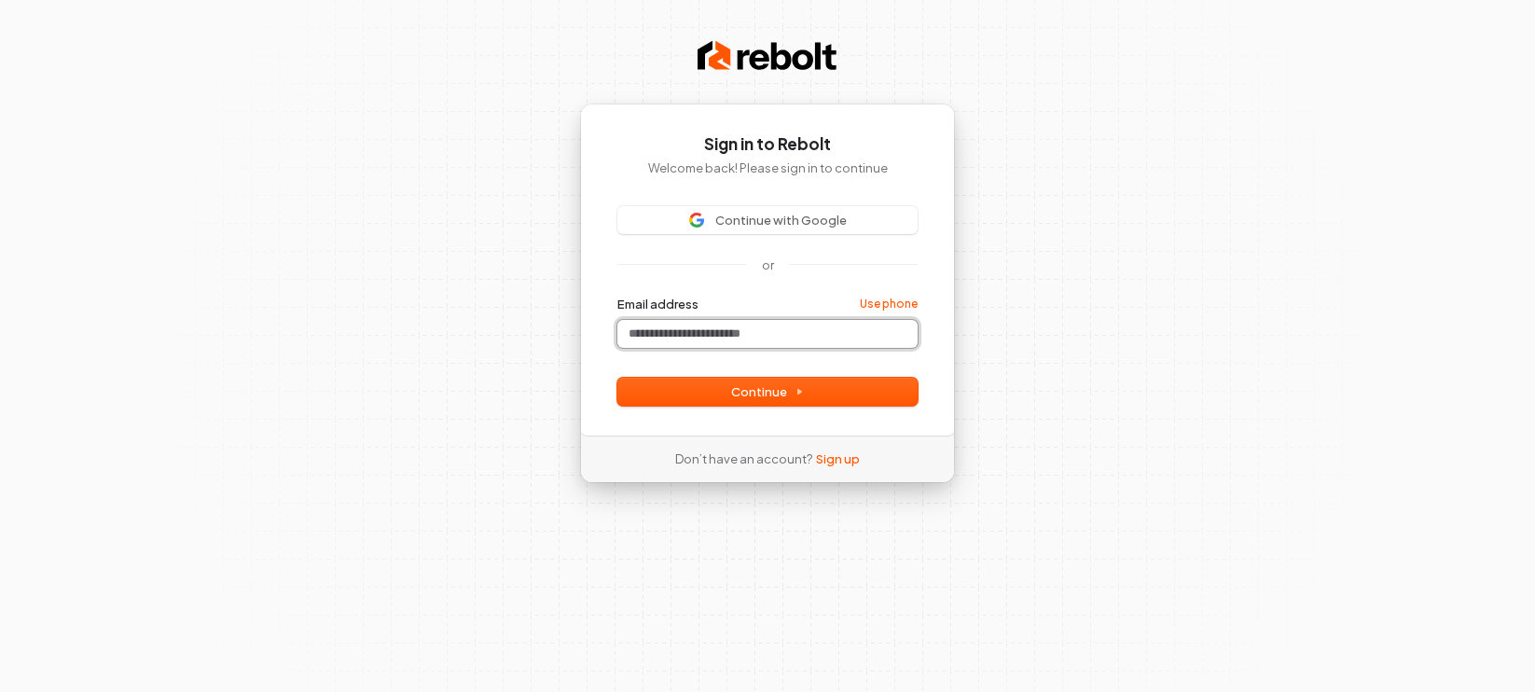
click at [733, 339] on input "Email address" at bounding box center [767, 334] width 300 height 28
click at [0, 691] on com-1password-button at bounding box center [0, 692] width 0 height 0
click at [655, 339] on input "Email address" at bounding box center [767, 334] width 300 height 28
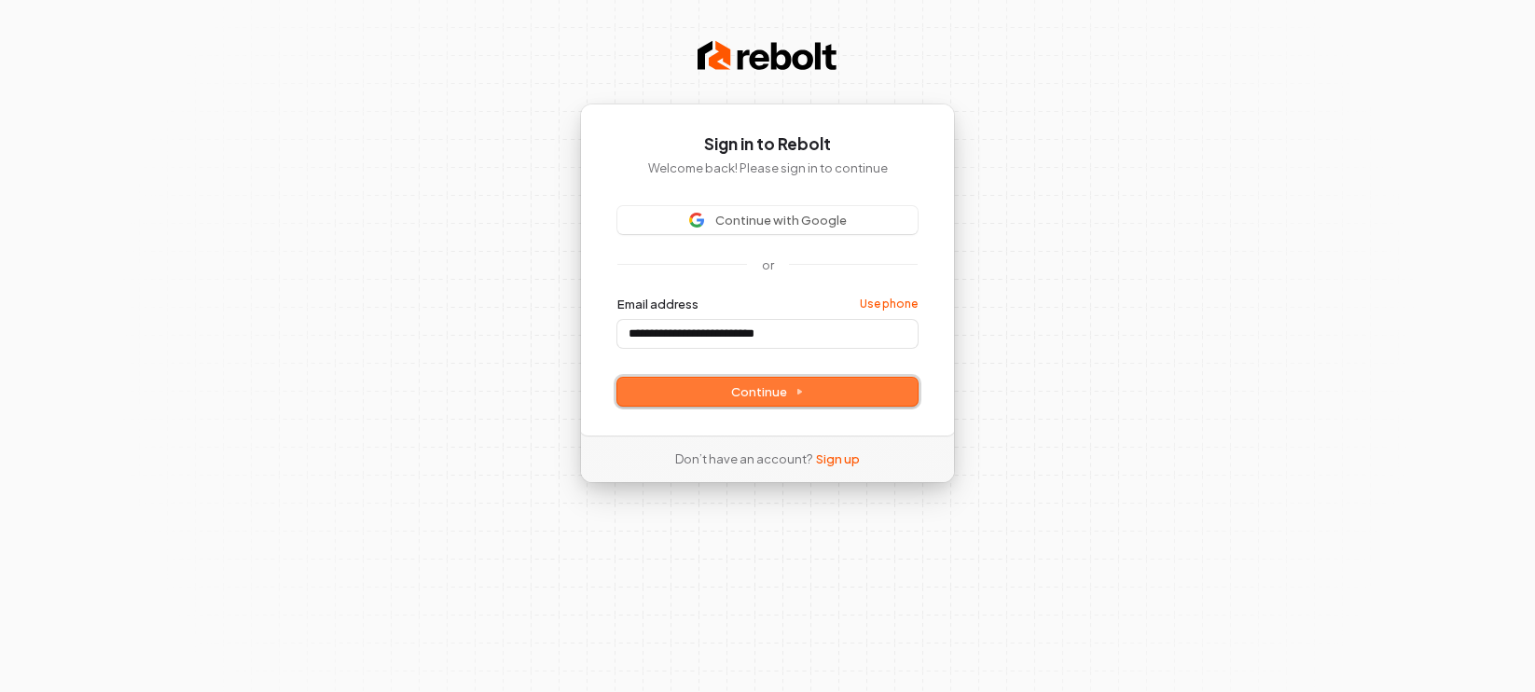
click at [727, 385] on button "Continue" at bounding box center [767, 392] width 300 height 28
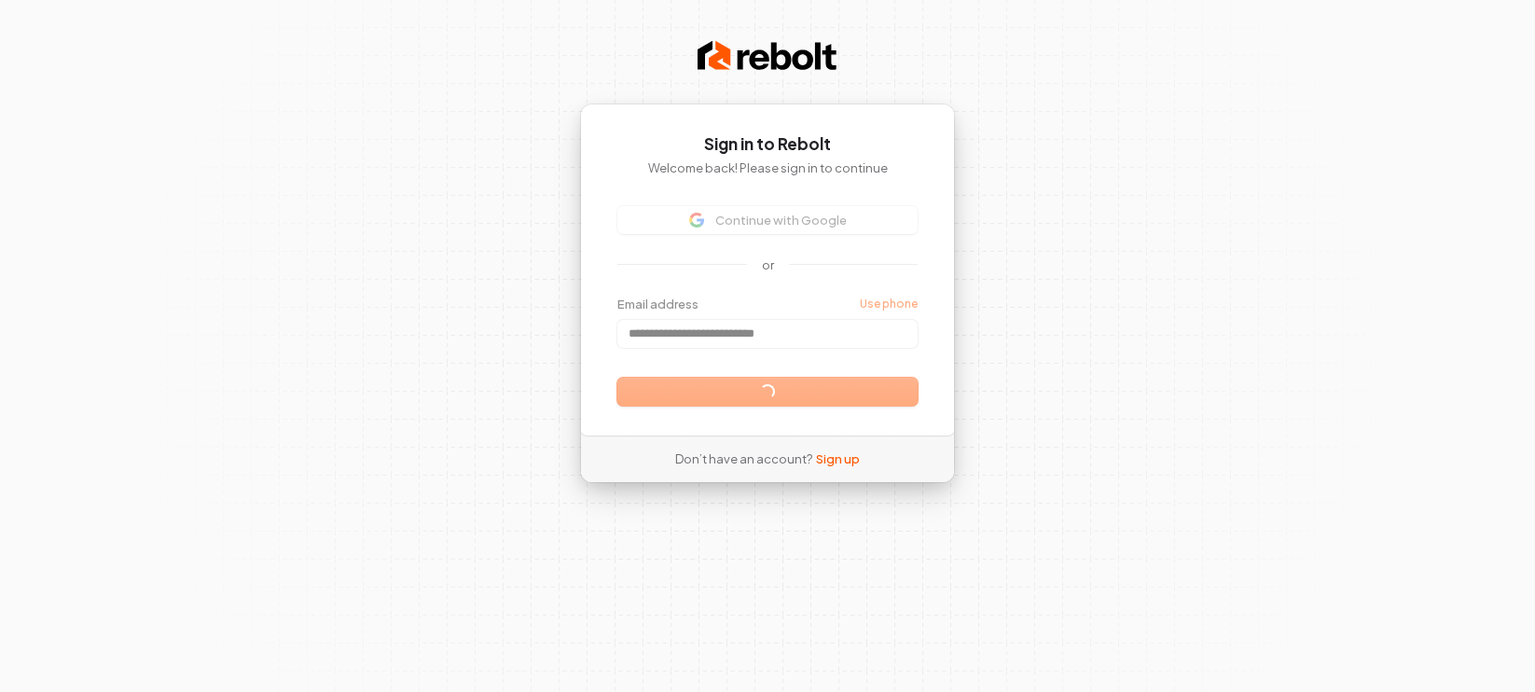
type input "**********"
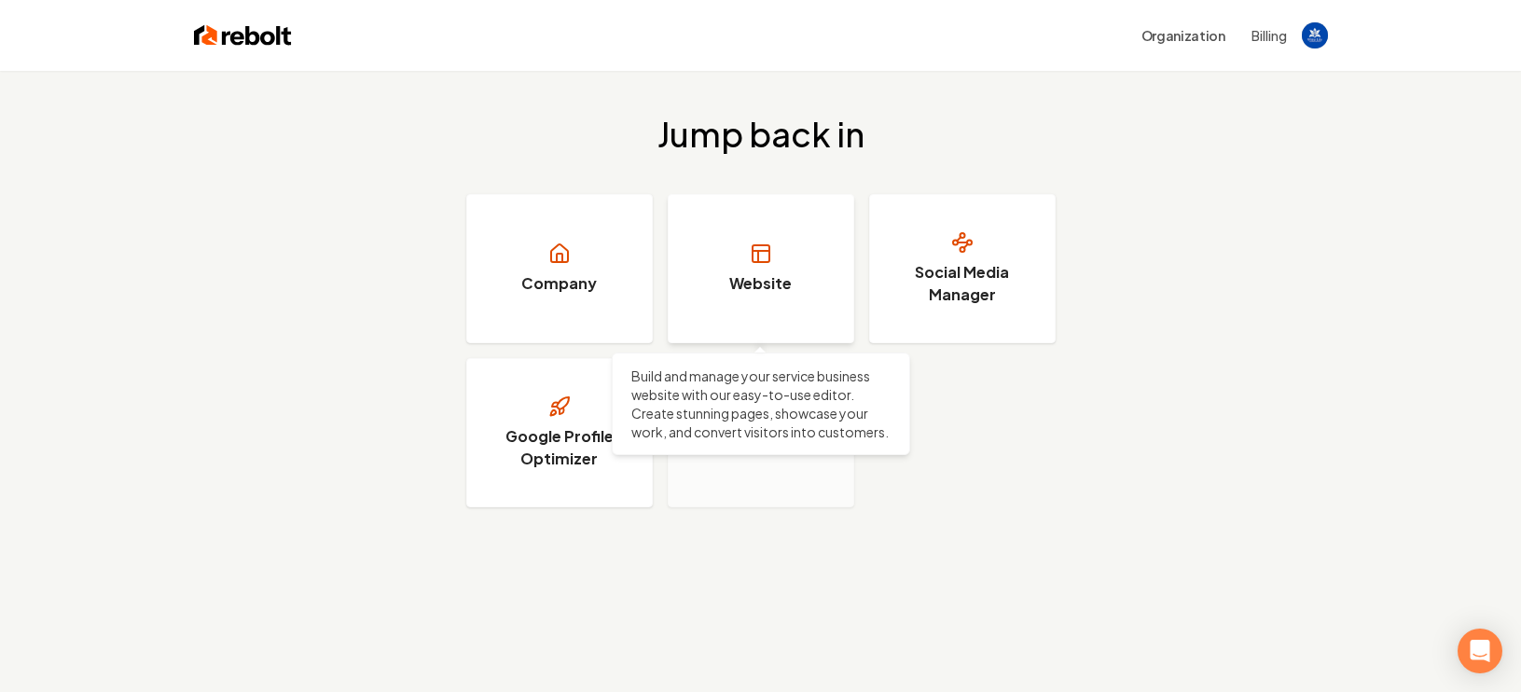
click at [819, 311] on link "Website" at bounding box center [761, 268] width 186 height 149
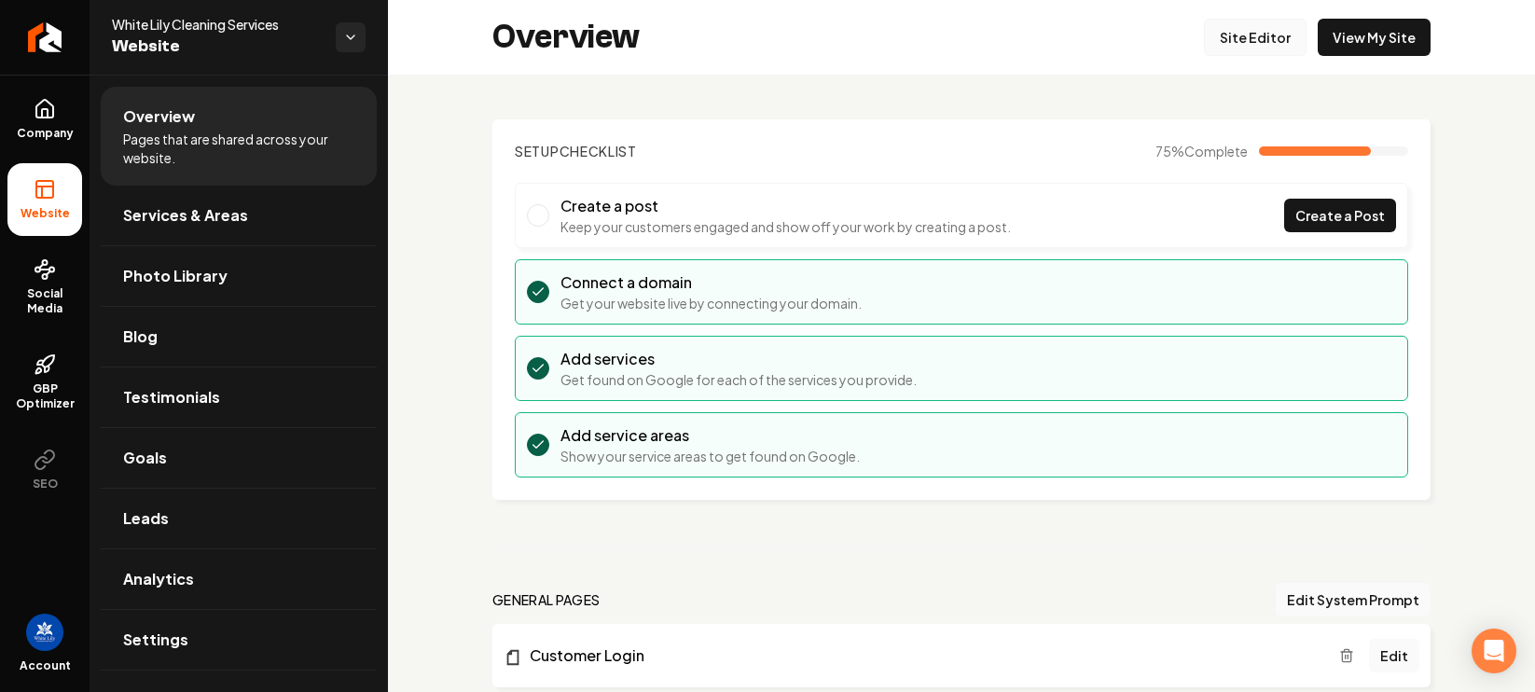
click at [1244, 44] on link "Site Editor" at bounding box center [1255, 37] width 103 height 37
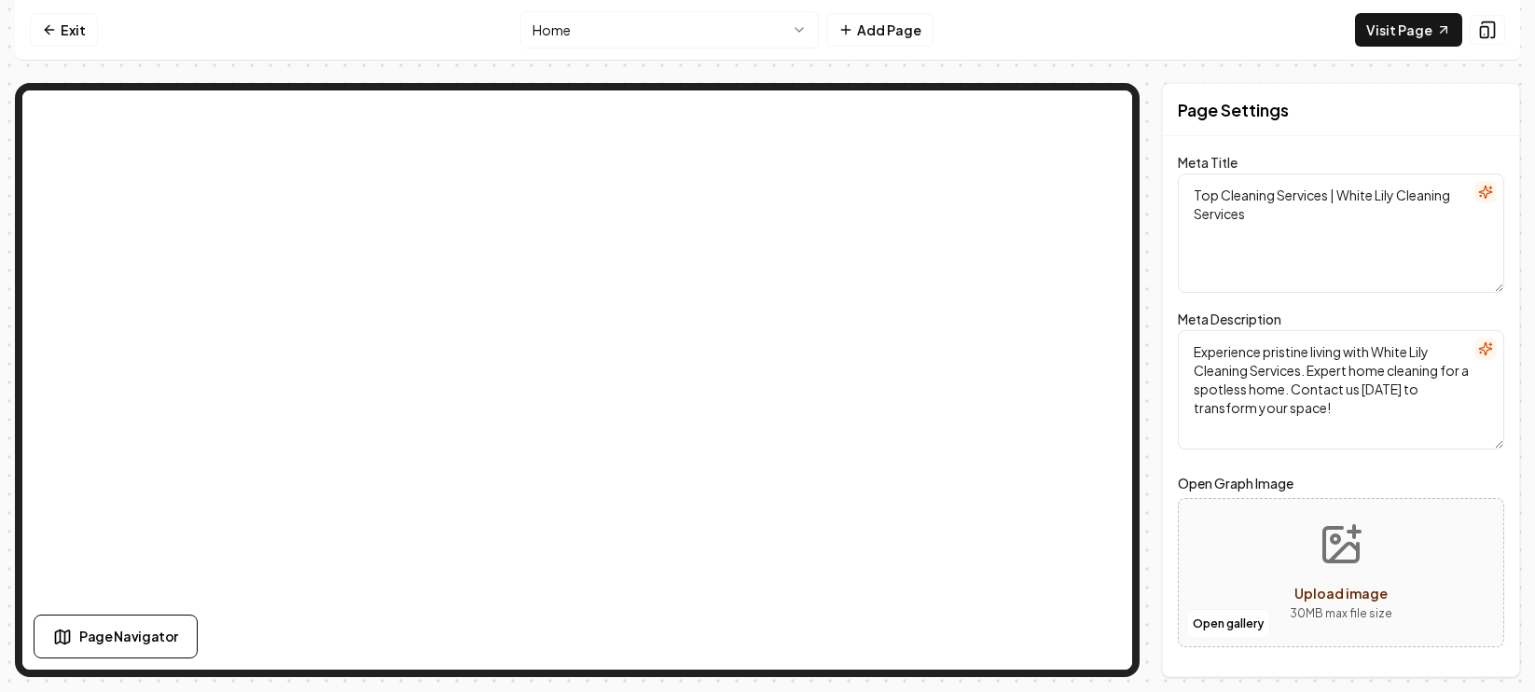
click at [724, 36] on html "Computer Required This feature is only available on a computer. Please switch t…" at bounding box center [767, 346] width 1535 height 692
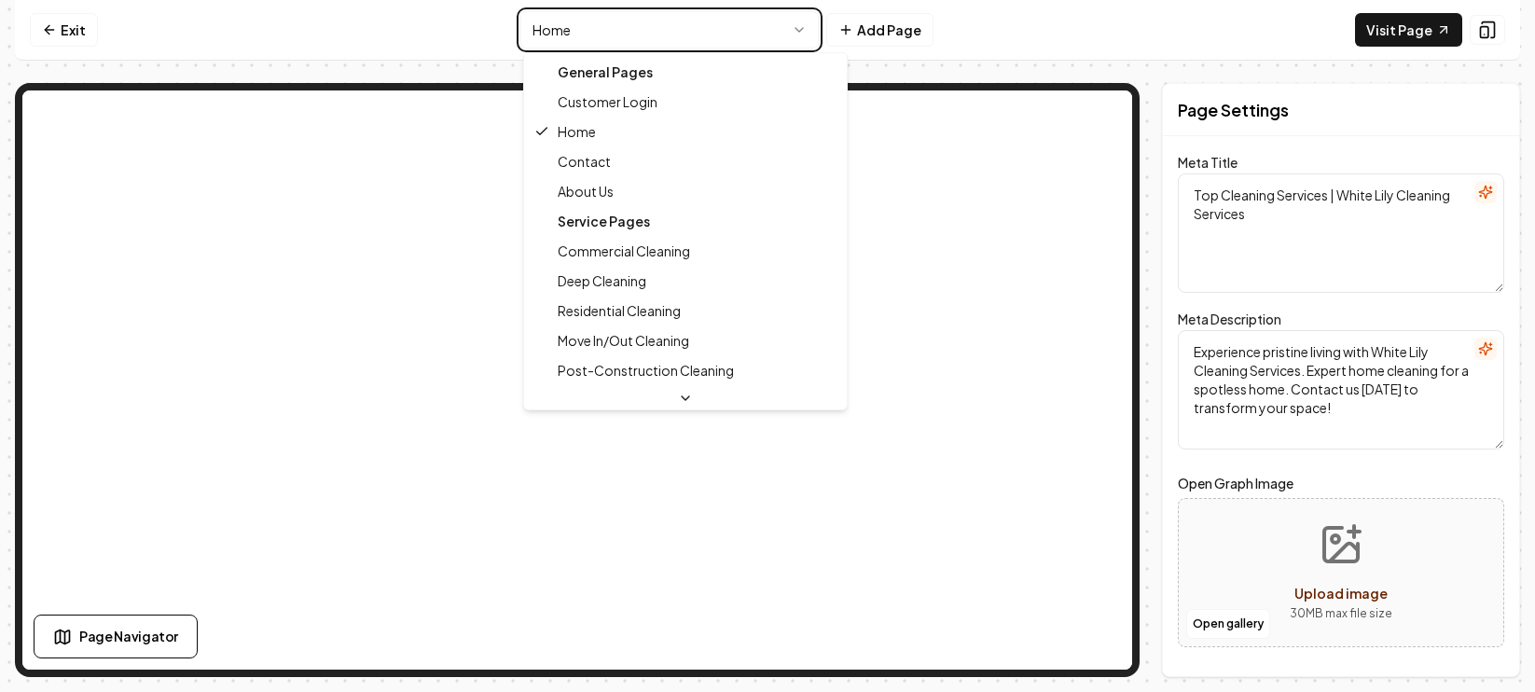
click at [1421, 122] on html "Computer Required This feature is only available on a computer. Please switch t…" at bounding box center [767, 346] width 1535 height 692
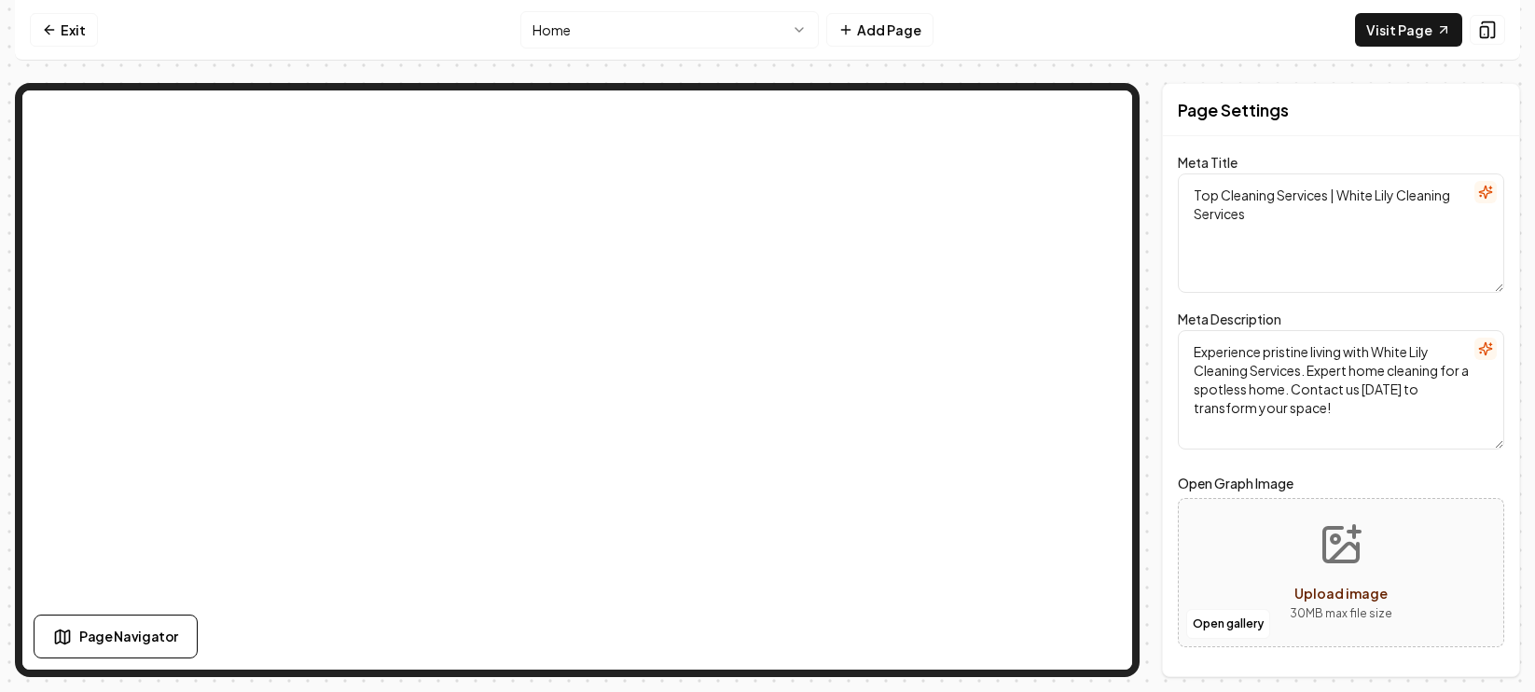
click at [681, 43] on html "Computer Required This feature is only available on a computer. Please switch t…" at bounding box center [767, 346] width 1535 height 692
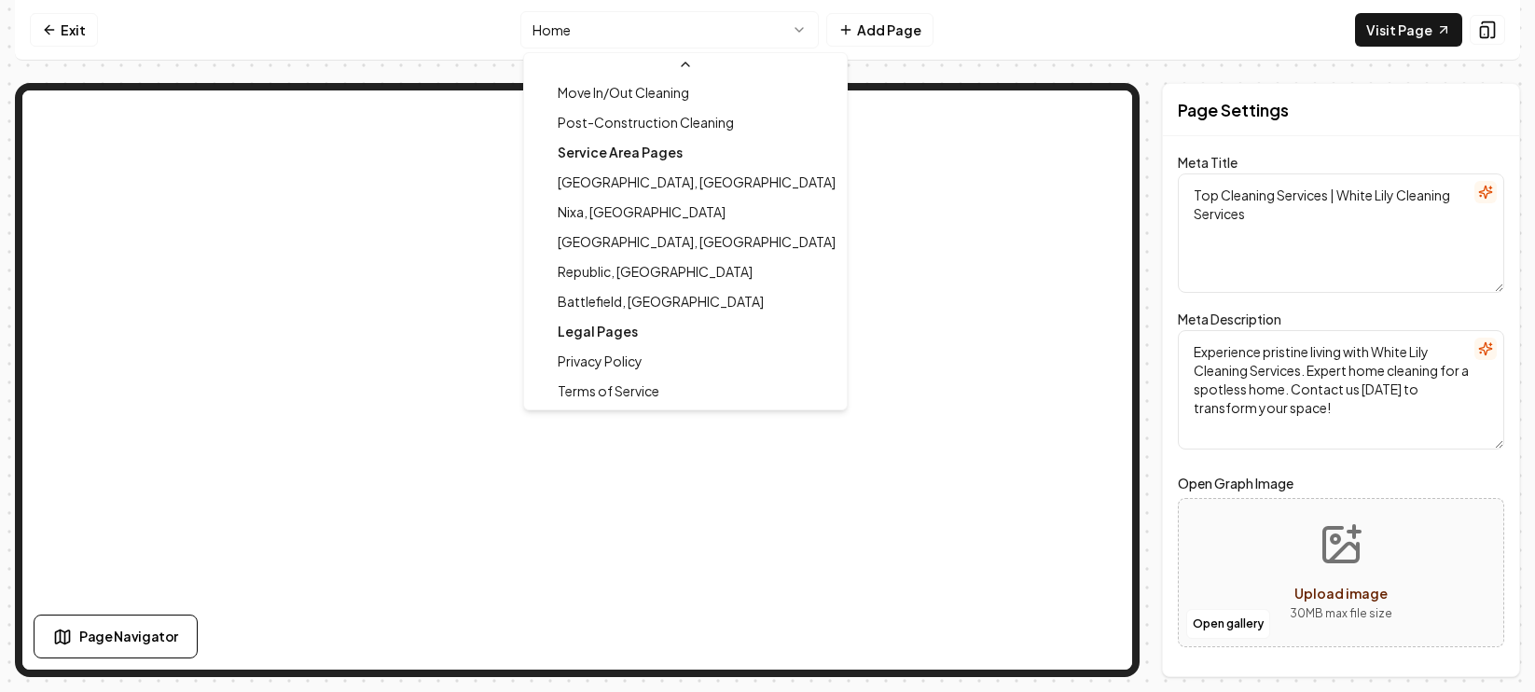
scroll to position [270, 0]
click at [212, 29] on html "Computer Required This feature is only available on a computer. Please switch t…" at bounding box center [767, 346] width 1535 height 692
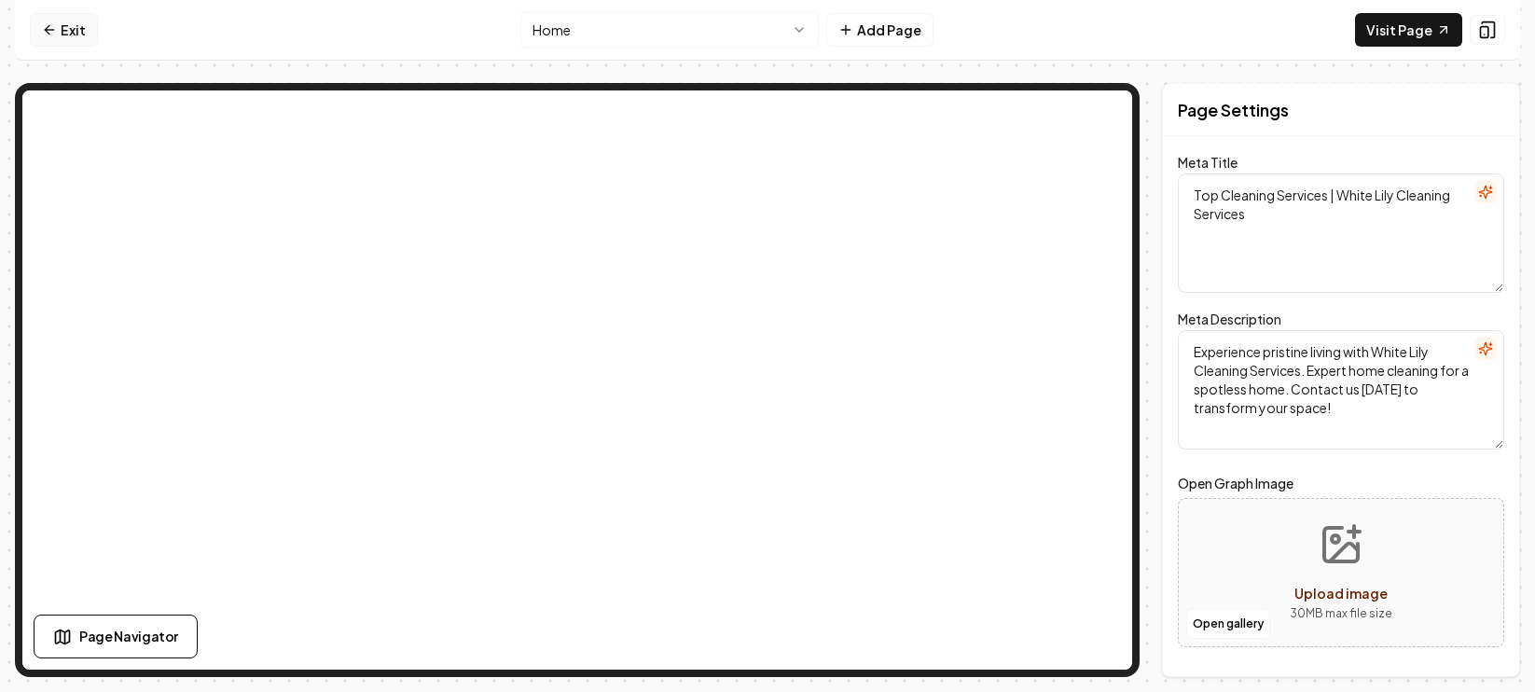
click at [48, 27] on icon at bounding box center [47, 29] width 5 height 8
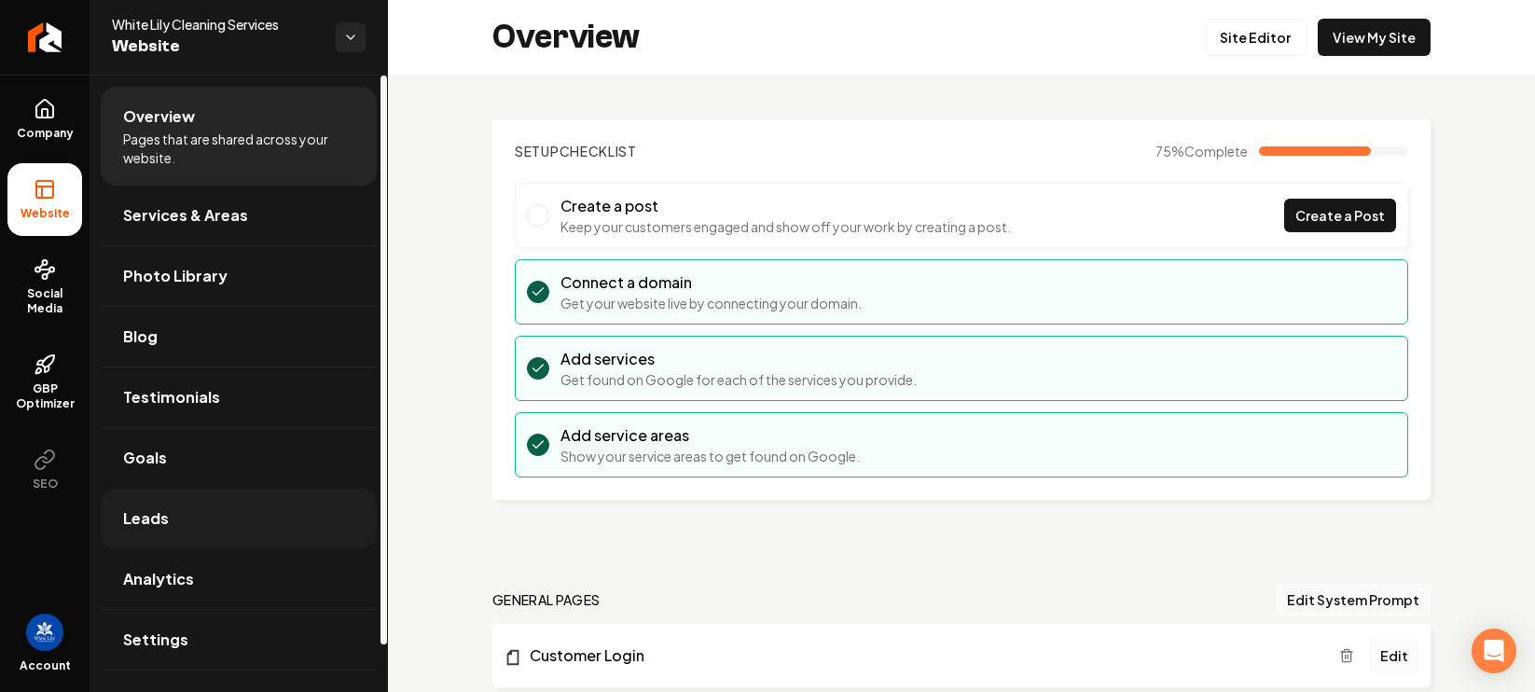
click at [240, 515] on link "Leads" at bounding box center [239, 519] width 276 height 60
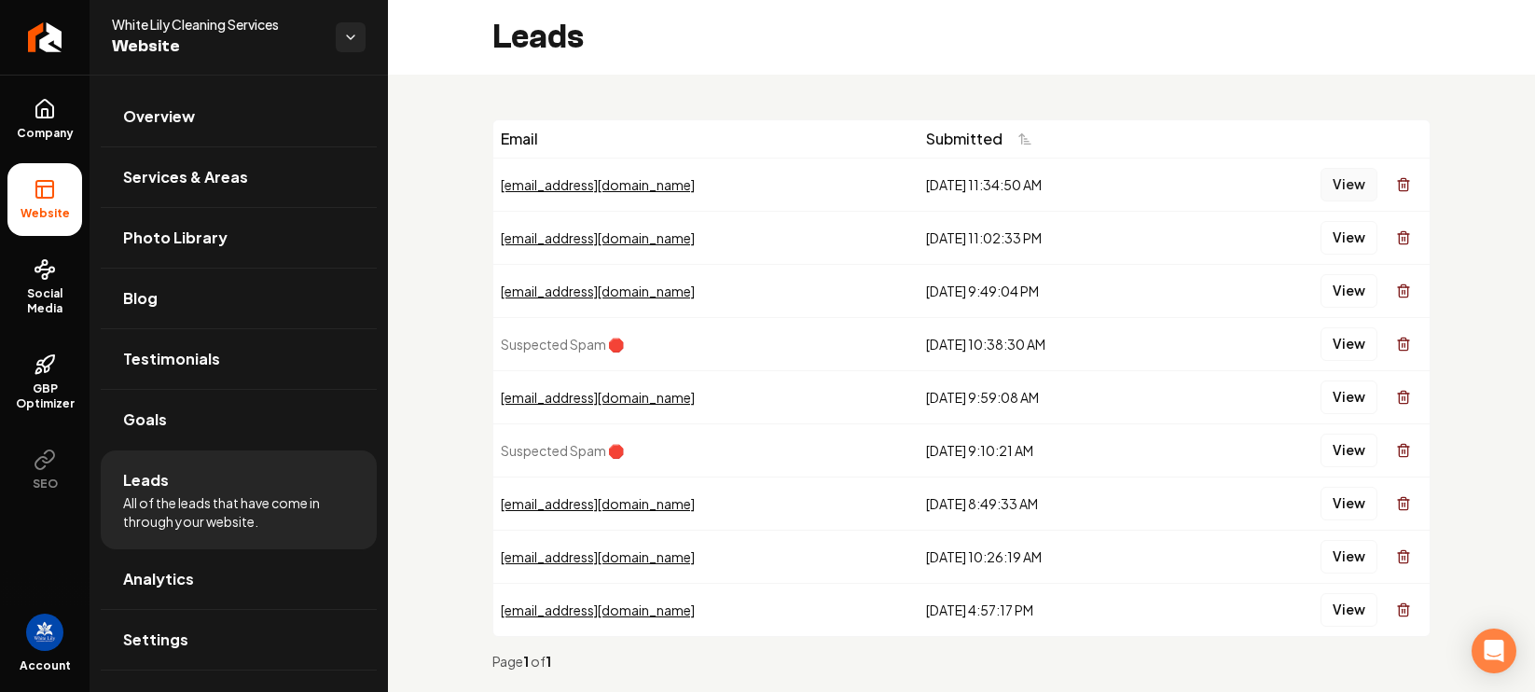
click at [1353, 182] on button "View" at bounding box center [1348, 185] width 57 height 34
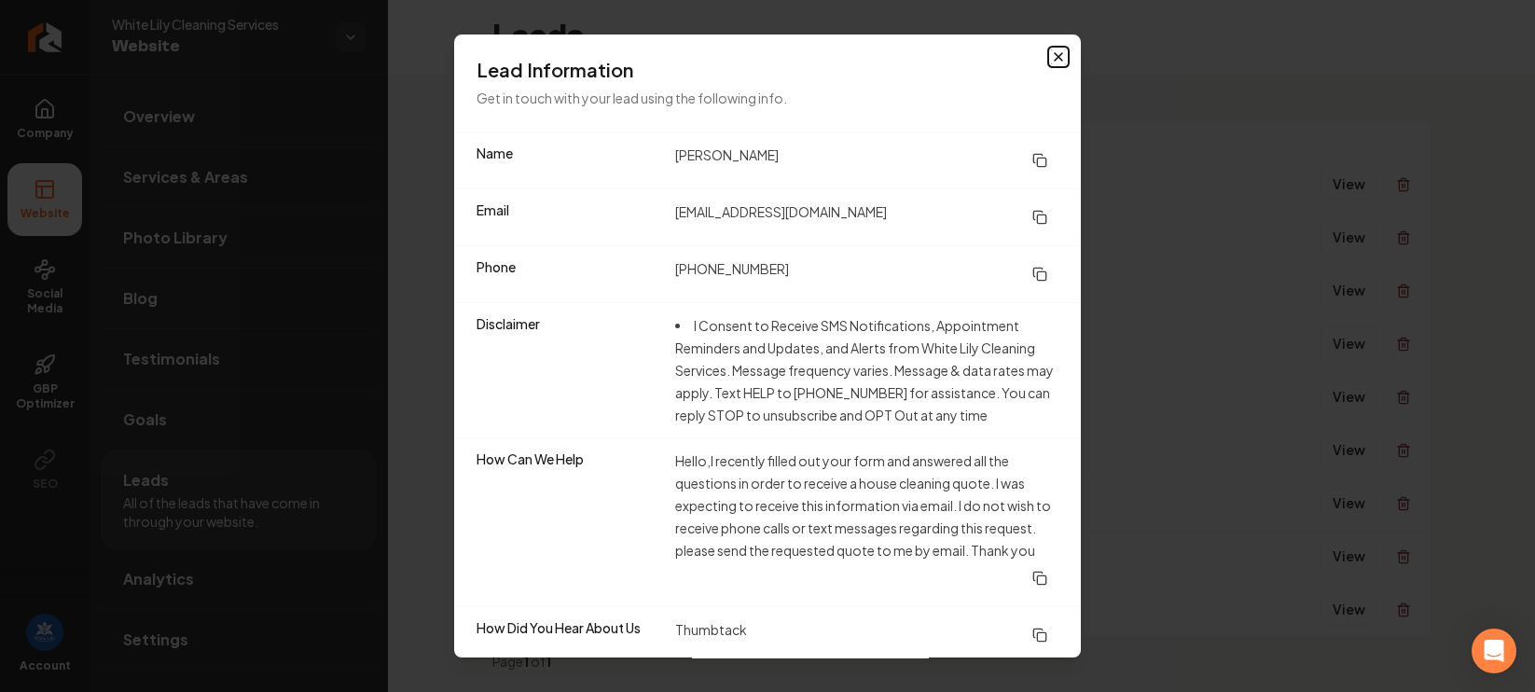
click at [1055, 55] on icon "button" at bounding box center [1058, 56] width 7 height 7
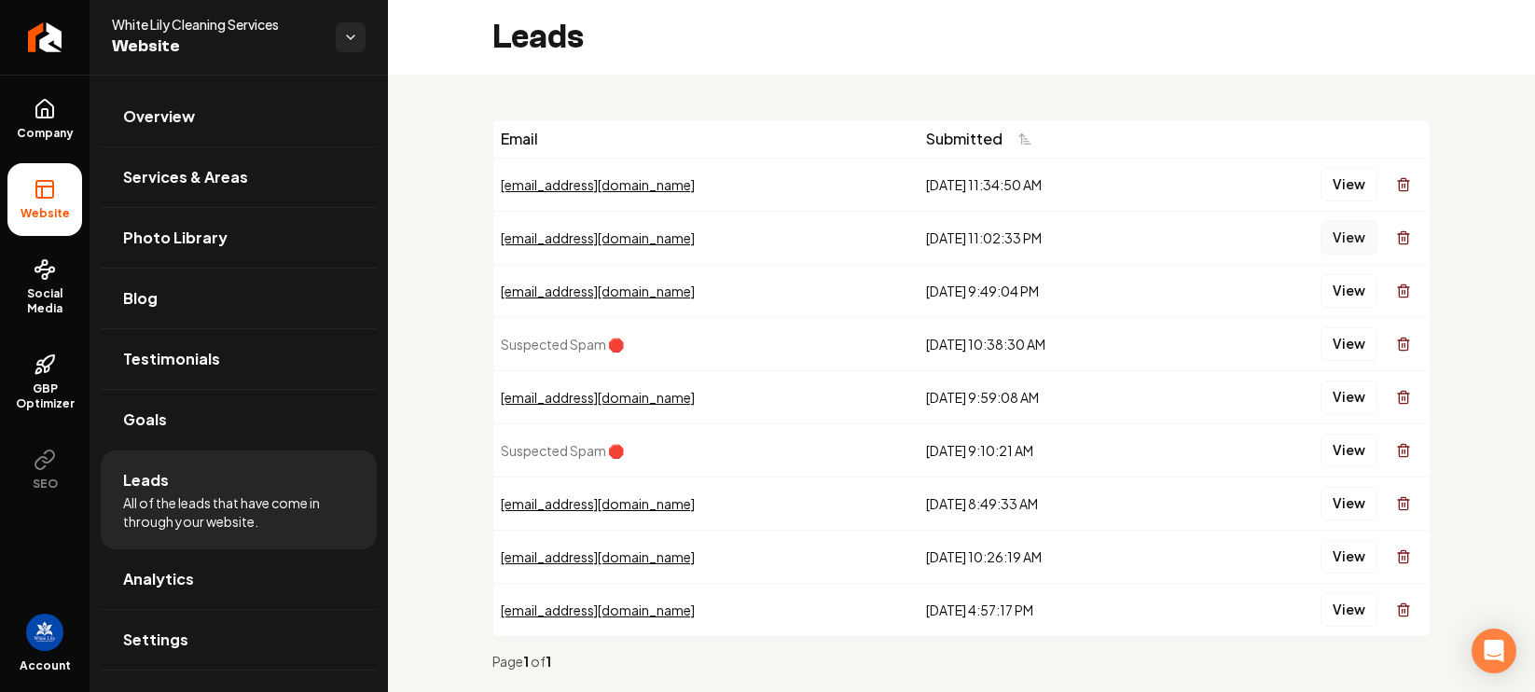
click at [1324, 248] on button "View" at bounding box center [1348, 238] width 57 height 34
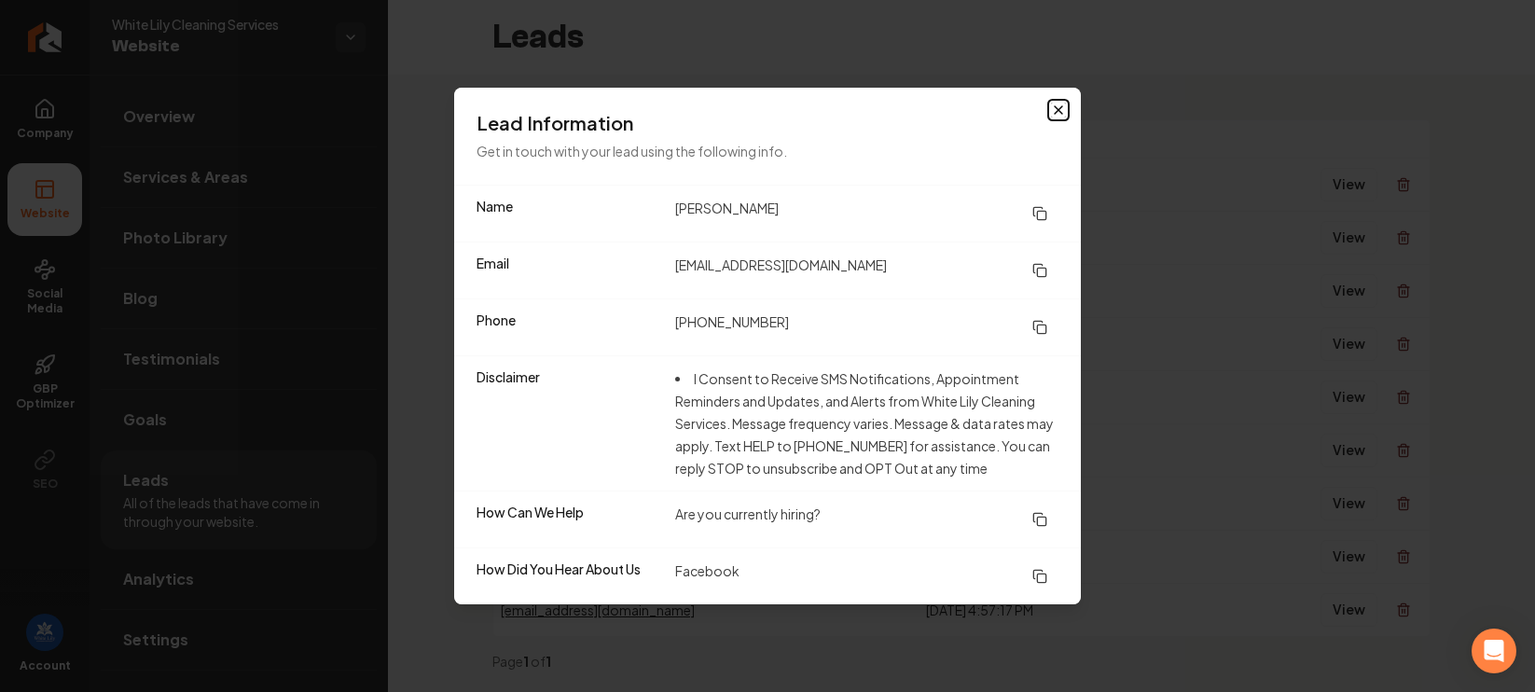
click at [1063, 115] on icon "button" at bounding box center [1058, 110] width 15 height 15
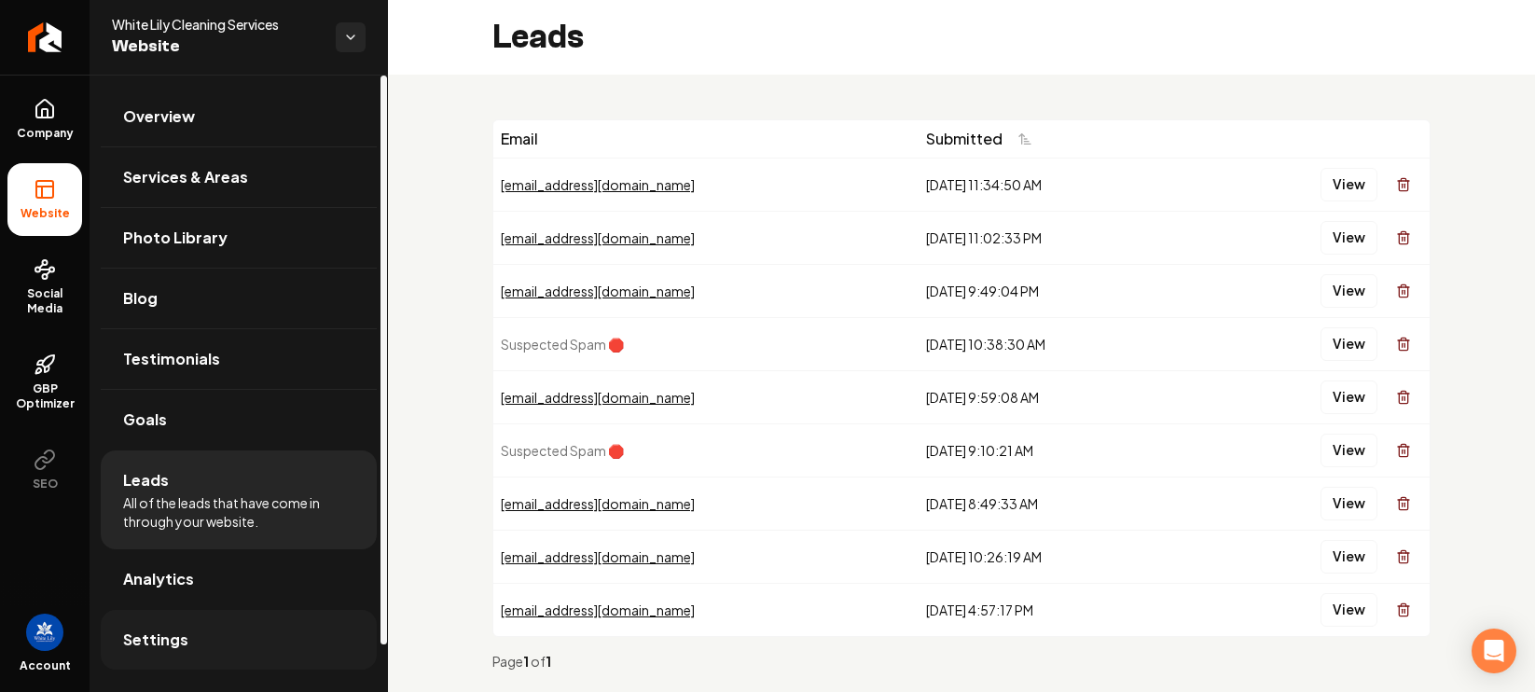
click at [177, 639] on span "Settings" at bounding box center [155, 639] width 65 height 22
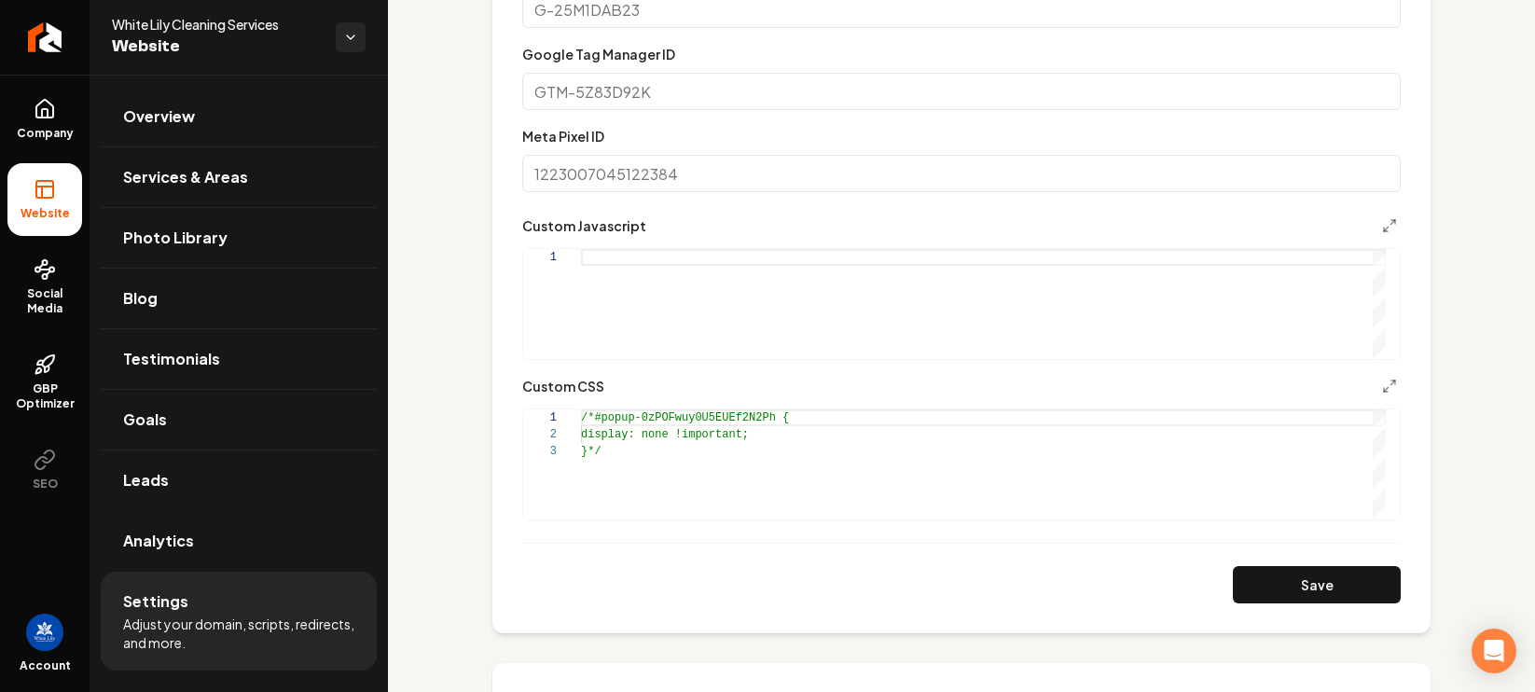
scroll to position [17, 101]
click at [684, 435] on div "/*#popup-0zPOFwuy0U5EUEf2N2Ph { display: none !important; }*/" at bounding box center [983, 464] width 805 height 110
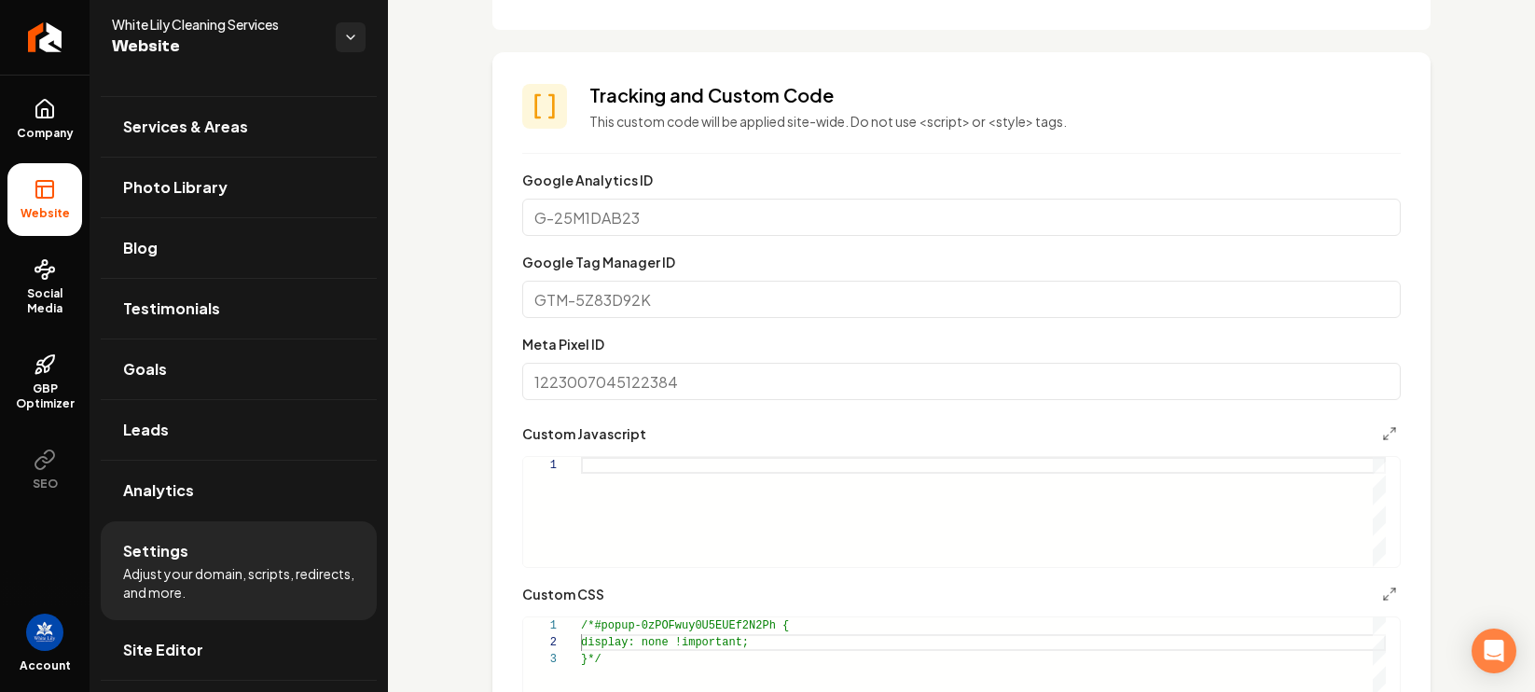
scroll to position [888, 0]
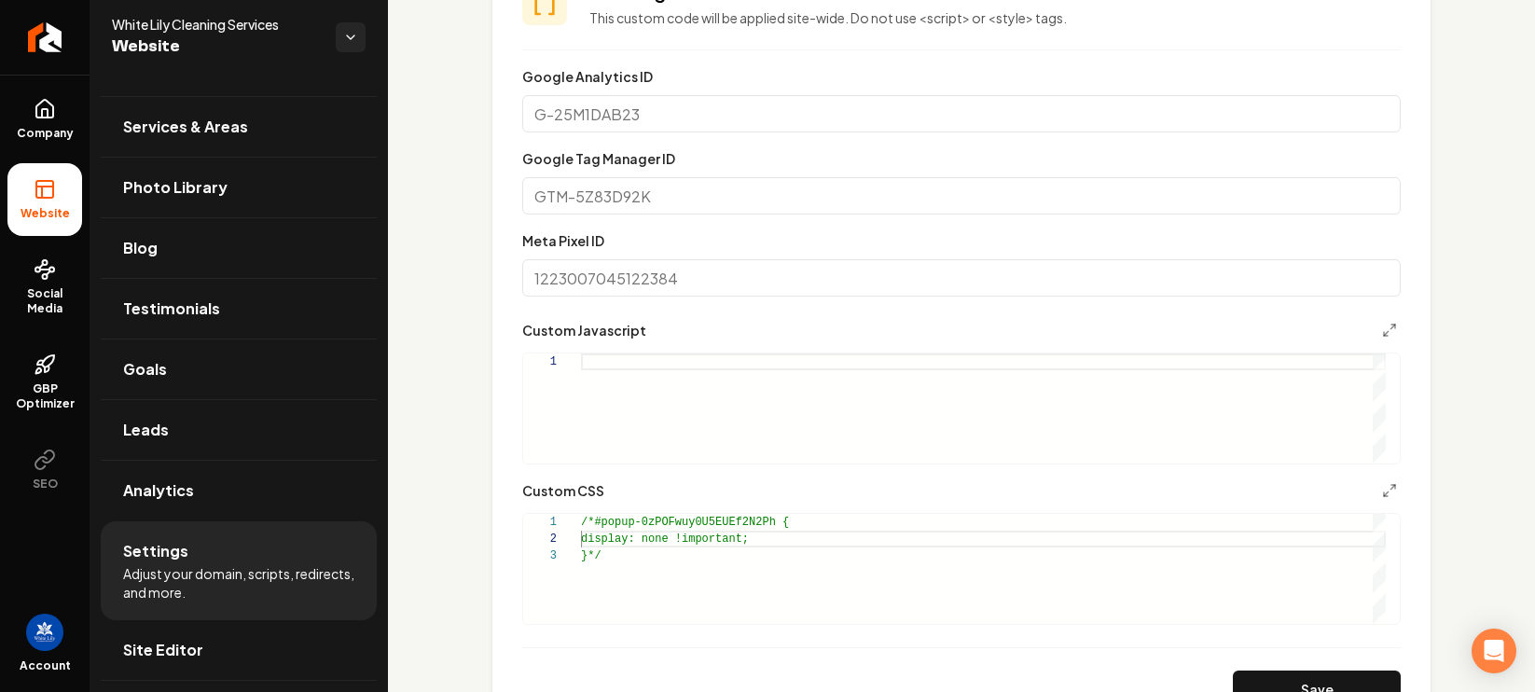
click at [726, 414] on div "Main content area" at bounding box center [983, 408] width 805 height 110
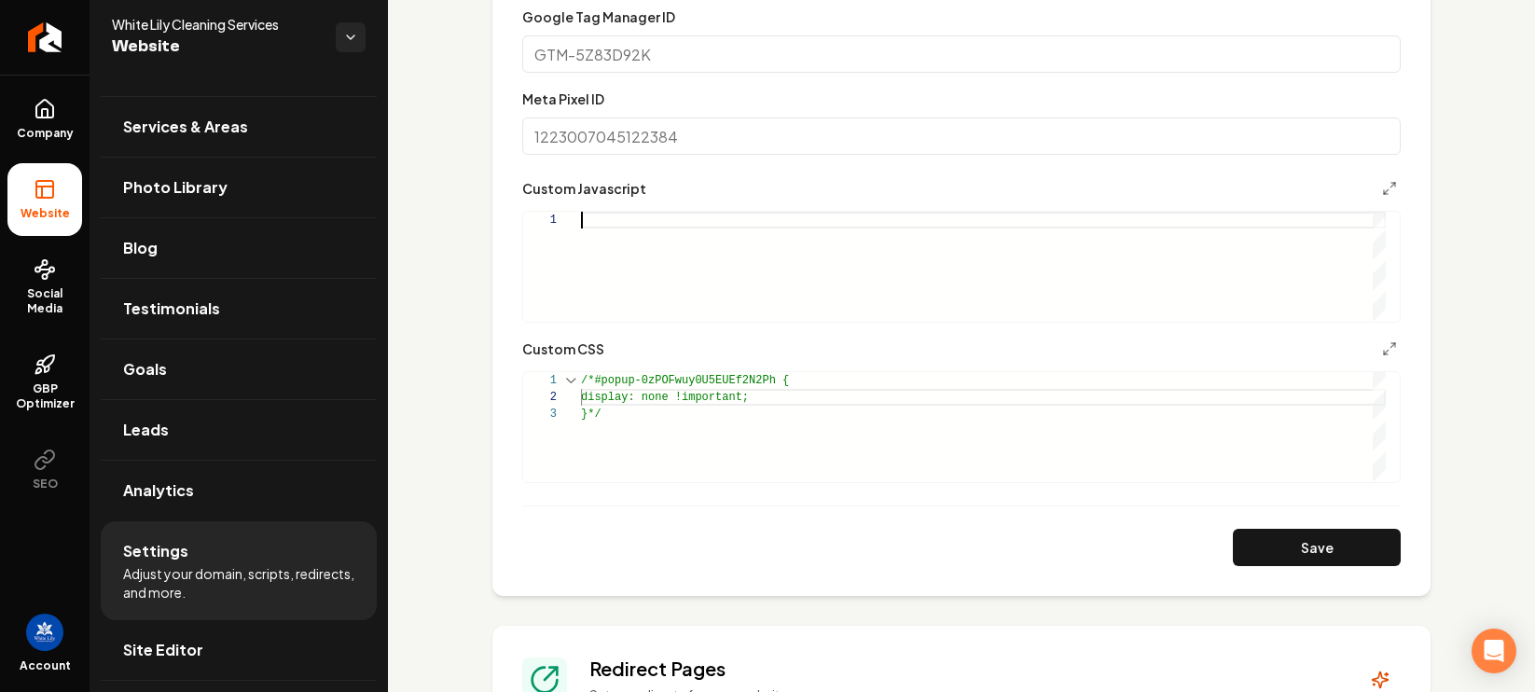
scroll to position [1032, 0]
click at [594, 383] on div "/*#popup-0zPOFwuy0U5EUEf2N2Ph { display: none !important; }*/" at bounding box center [983, 424] width 805 height 110
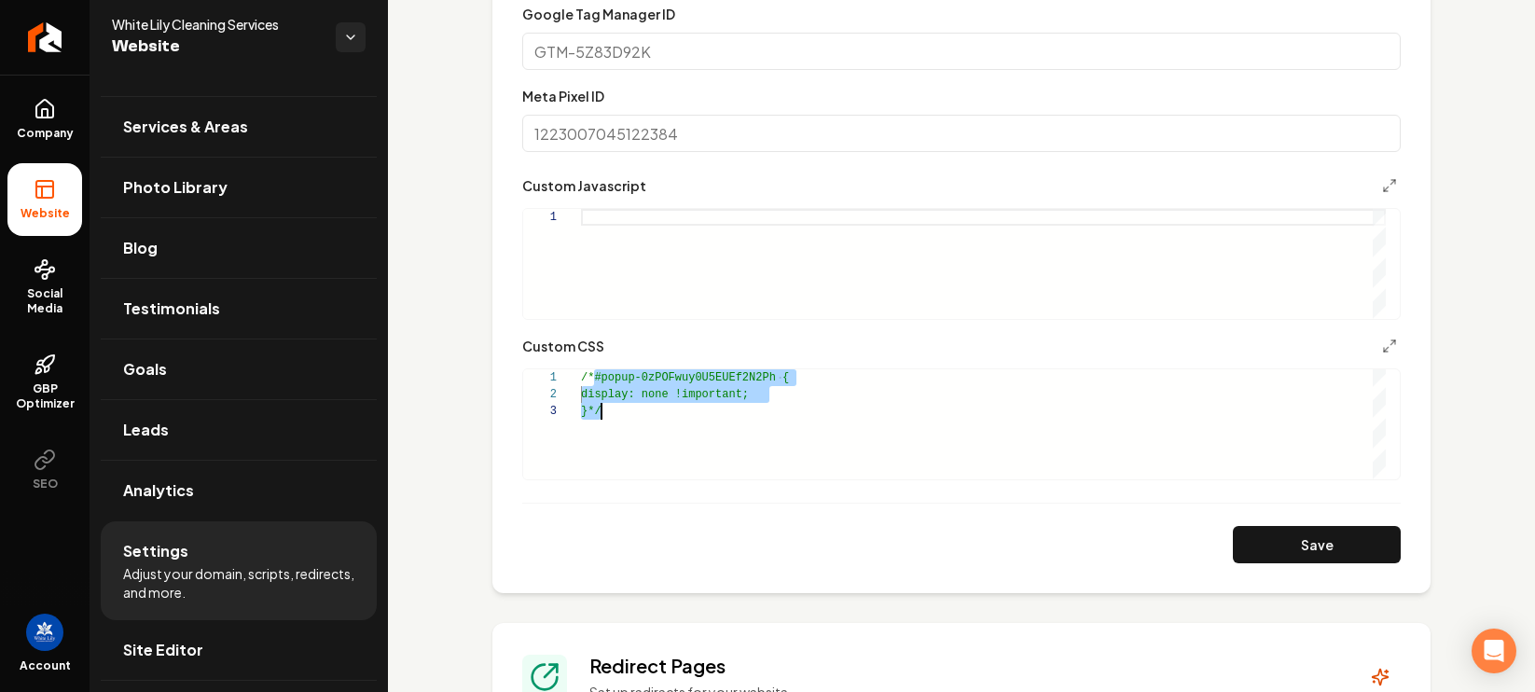
drag, startPoint x: 594, startPoint y: 381, endPoint x: 675, endPoint y: 462, distance: 114.7
click at [675, 462] on div "/*#popup-0zPOFwuy0U5EUEf2N2Ph { display: none !important; }*/" at bounding box center [983, 424] width 805 height 110
click at [688, 460] on div "/*#popup-0zPOFwuy0U5EUEf2N2Ph { display: none !important; }*/" at bounding box center [983, 424] width 805 height 110
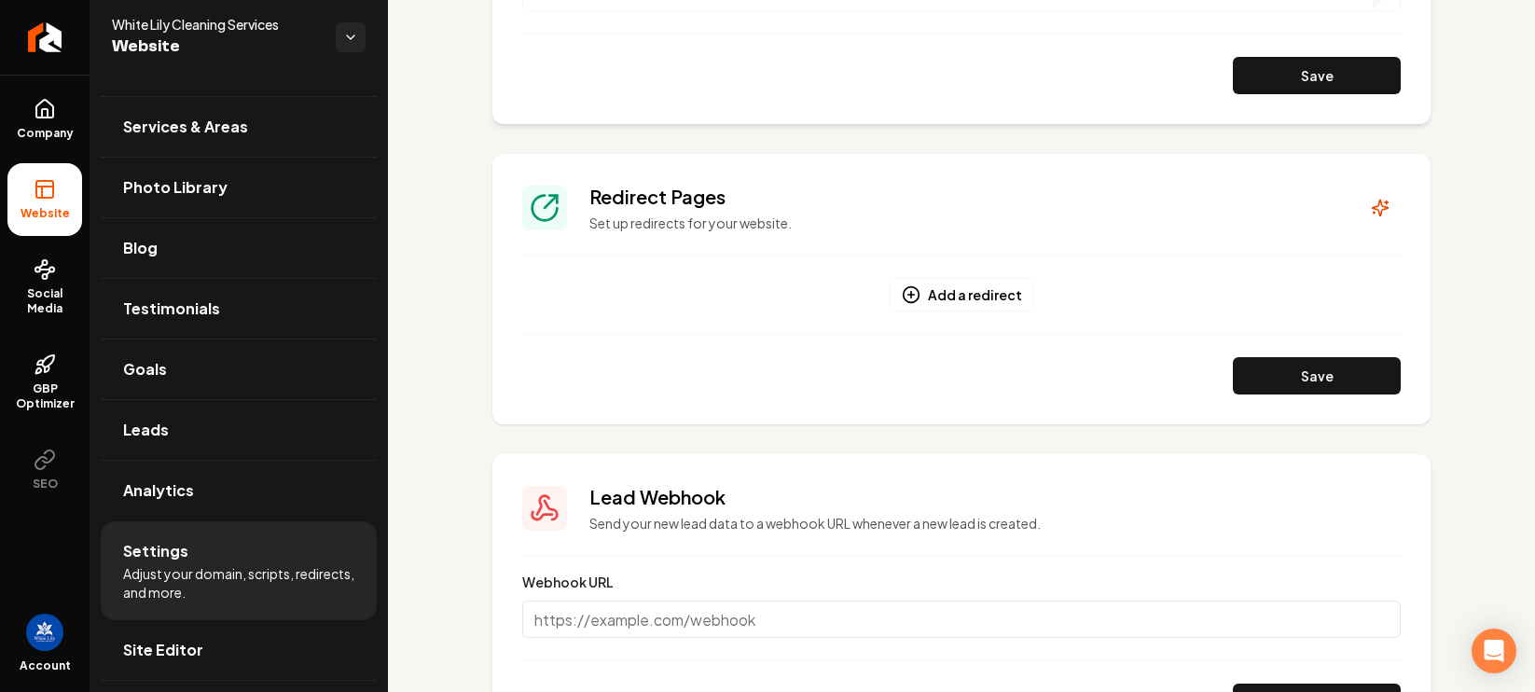
scroll to position [1580, 0]
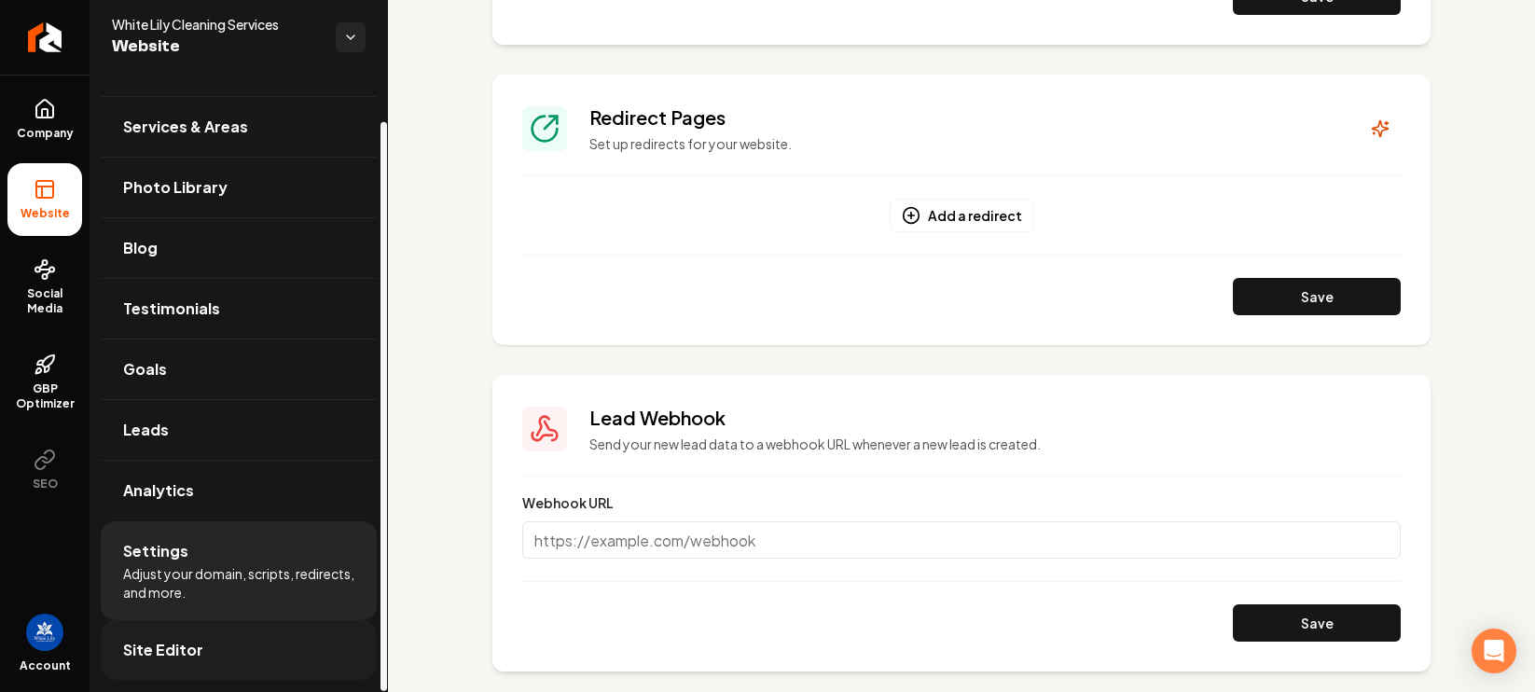
click at [180, 651] on span "Site Editor" at bounding box center [163, 650] width 80 height 22
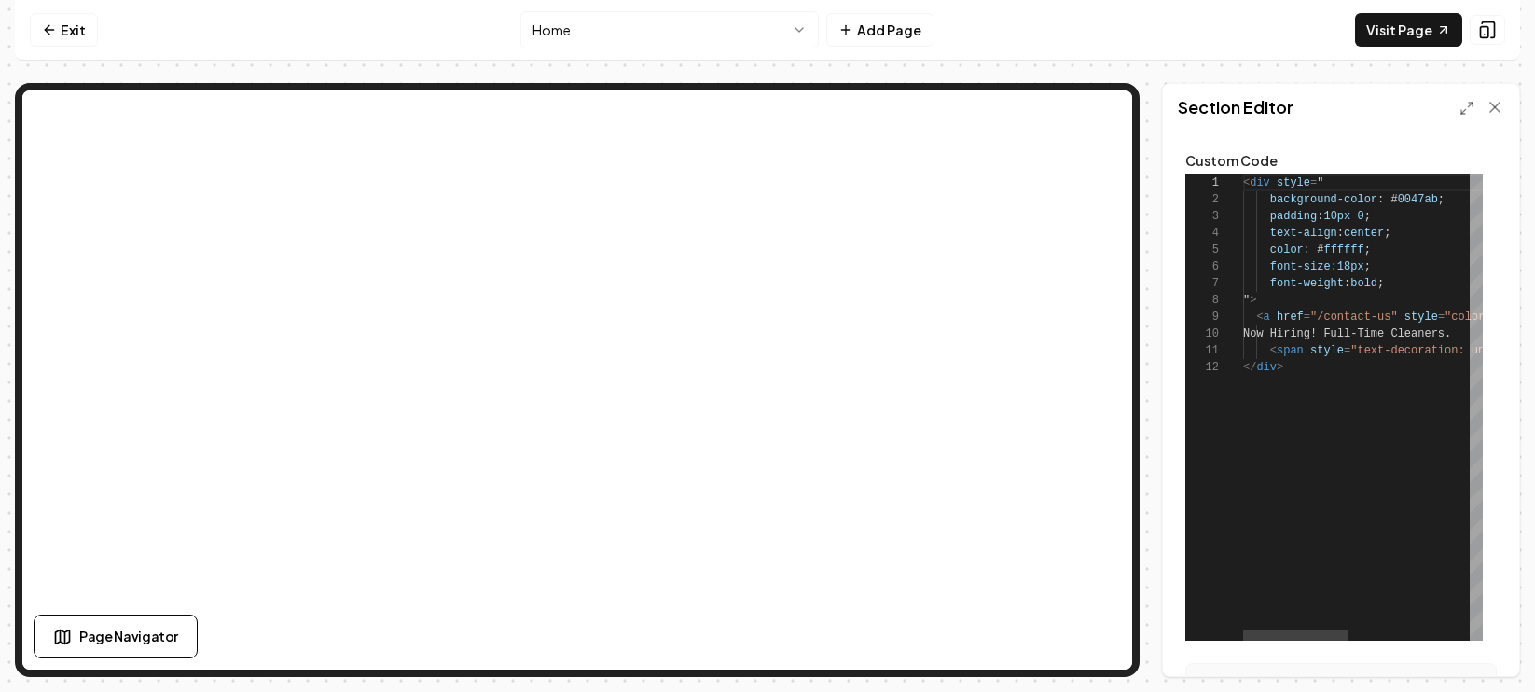
scroll to position [168, 0]
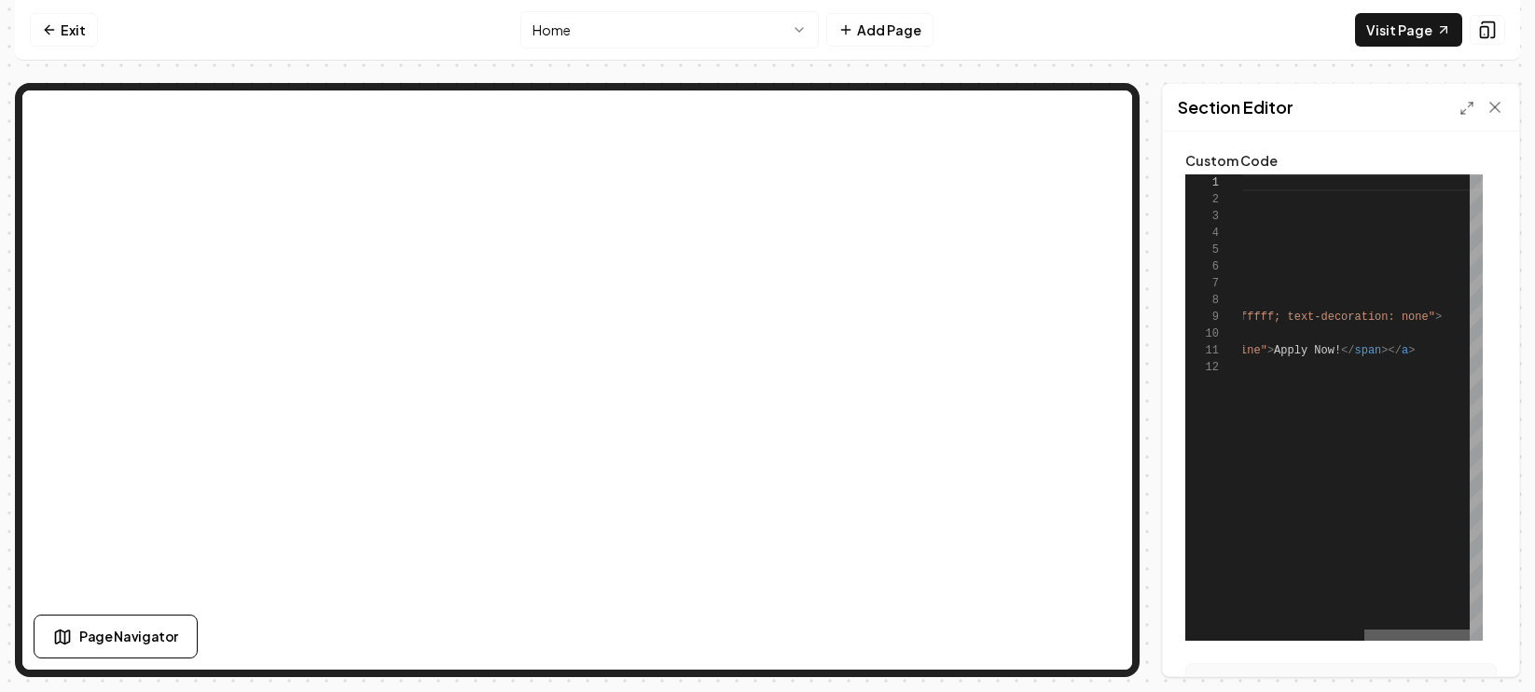
click at [1435, 641] on div at bounding box center [1416, 634] width 105 height 11
click at [1496, 112] on icon at bounding box center [1494, 107] width 19 height 19
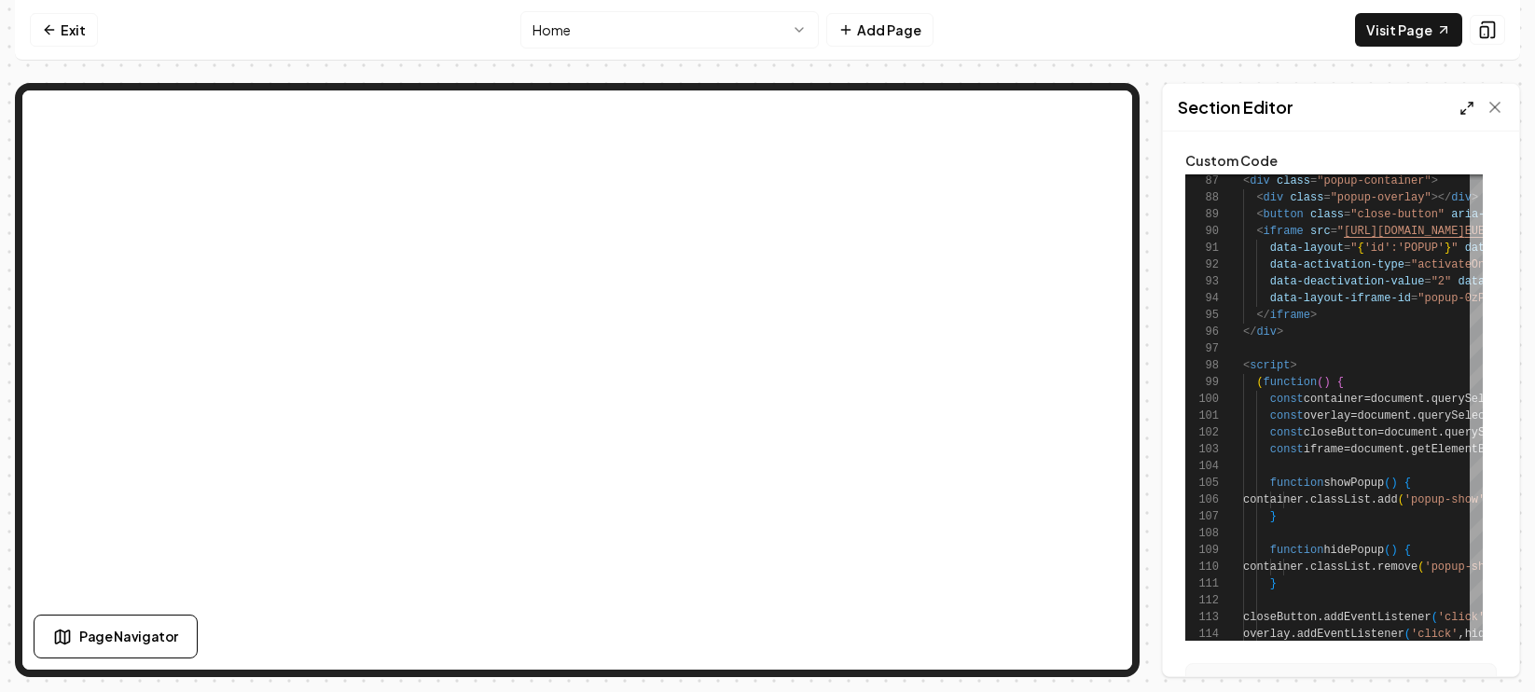
click at [1464, 110] on line at bounding box center [1463, 111] width 5 height 5
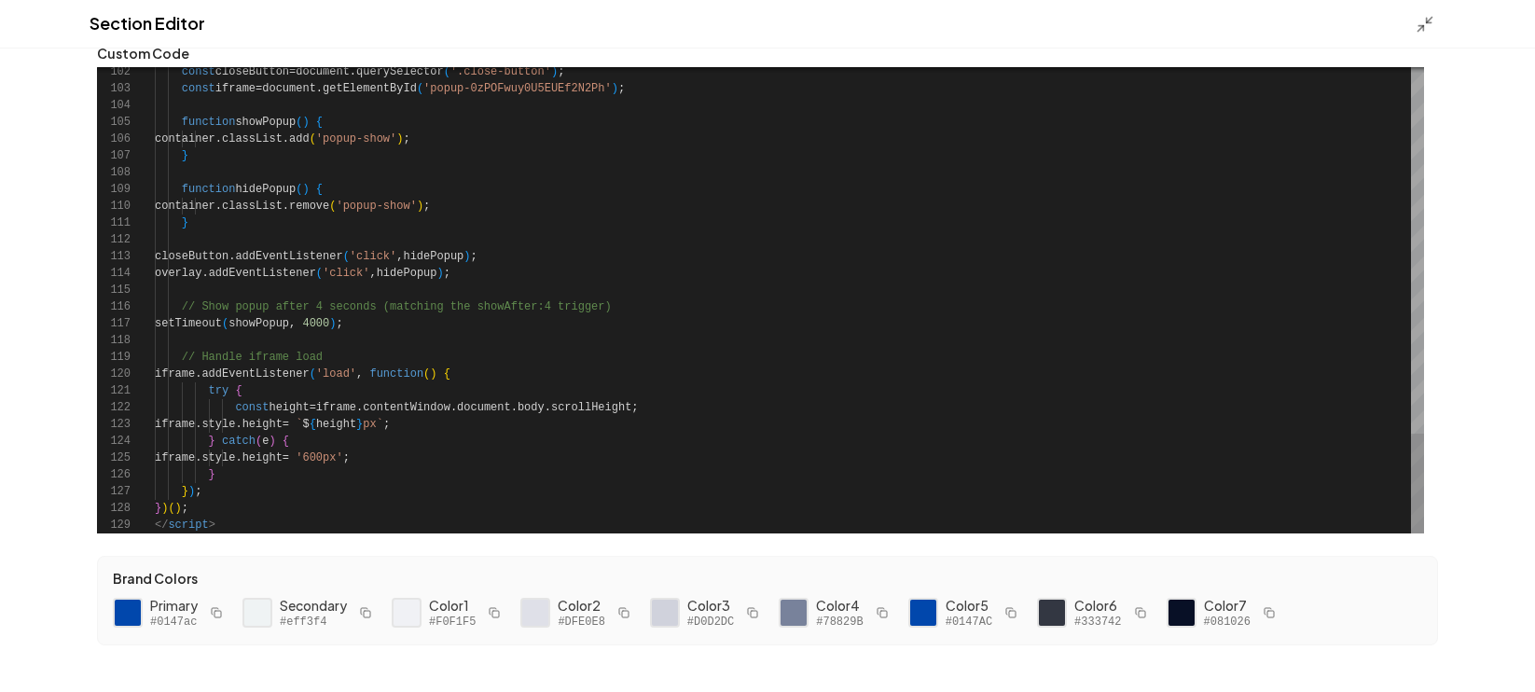
scroll to position [45, 0]
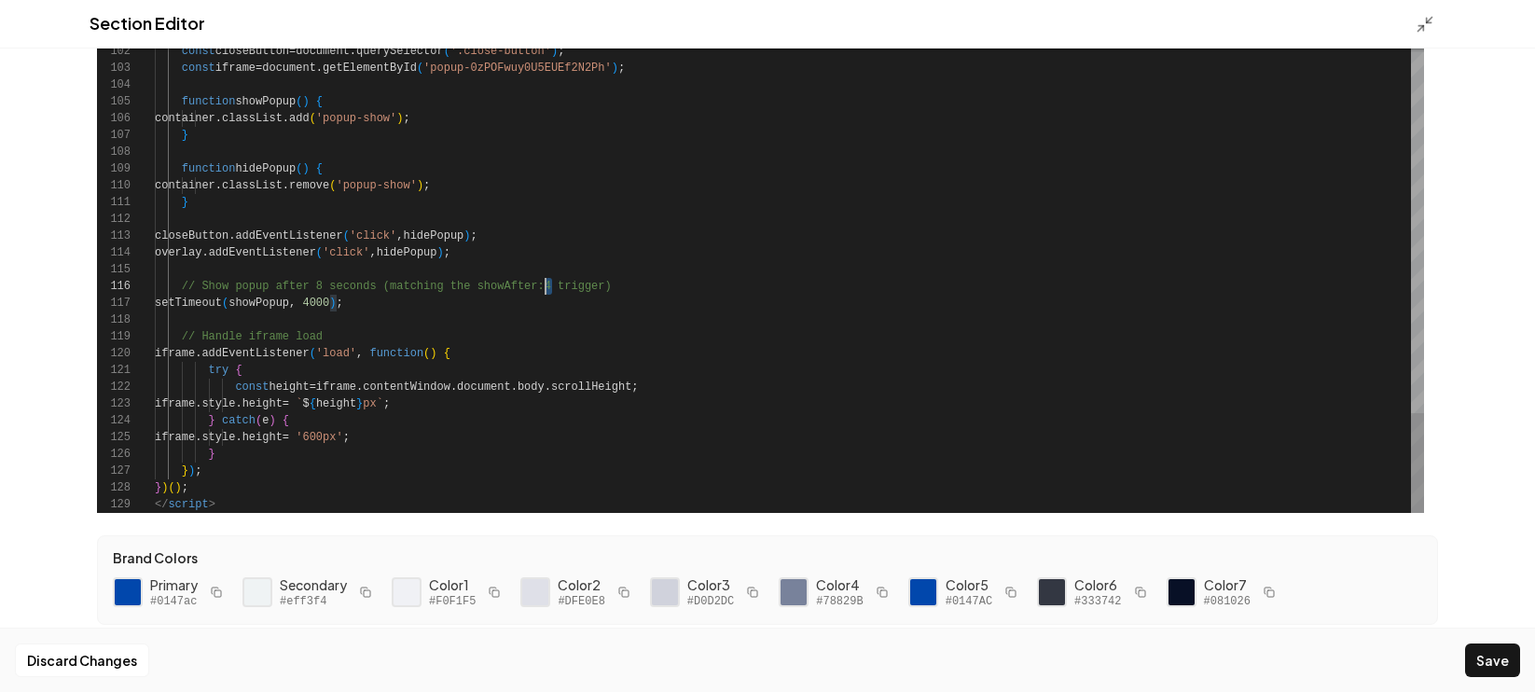
type textarea "**********"
click at [1497, 652] on button "Save" at bounding box center [1492, 660] width 55 height 34
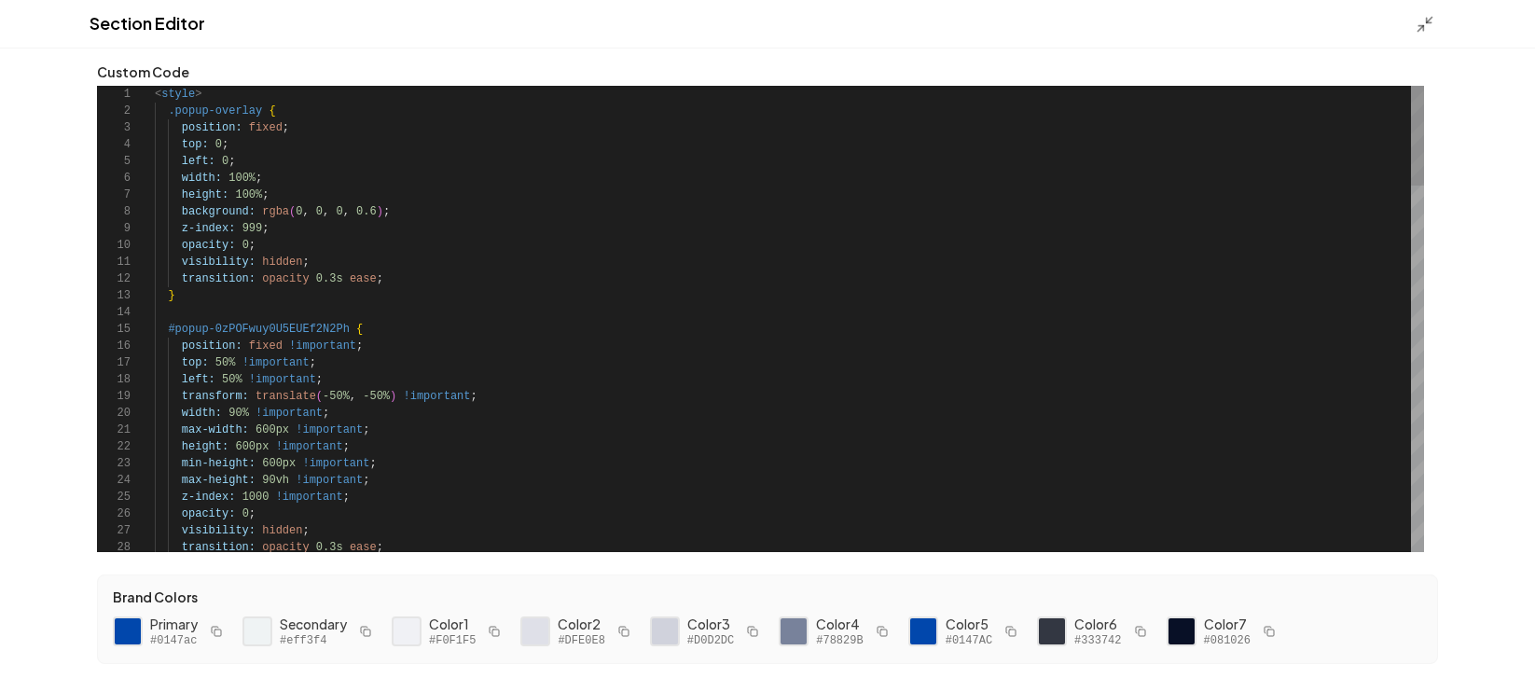
scroll to position [0, 0]
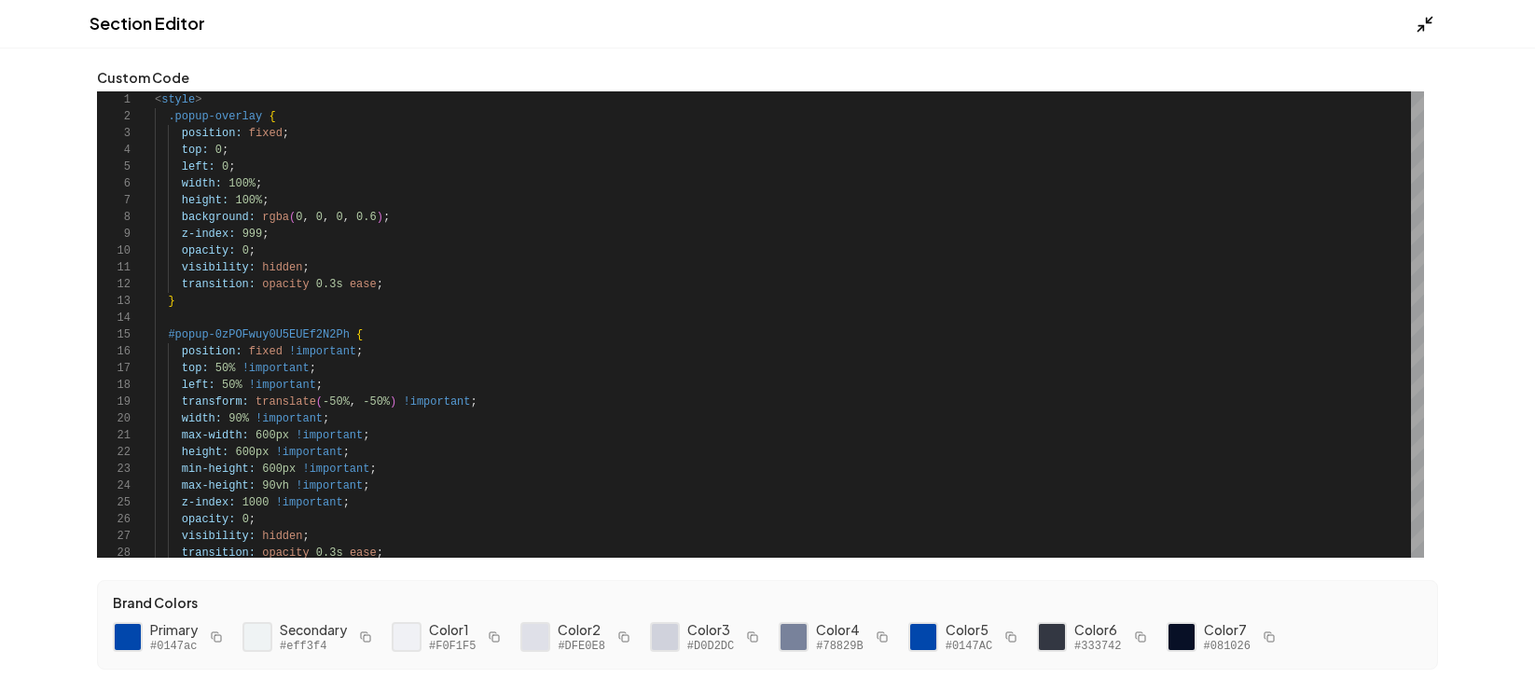
click at [1423, 26] on line at bounding box center [1421, 29] width 6 height 6
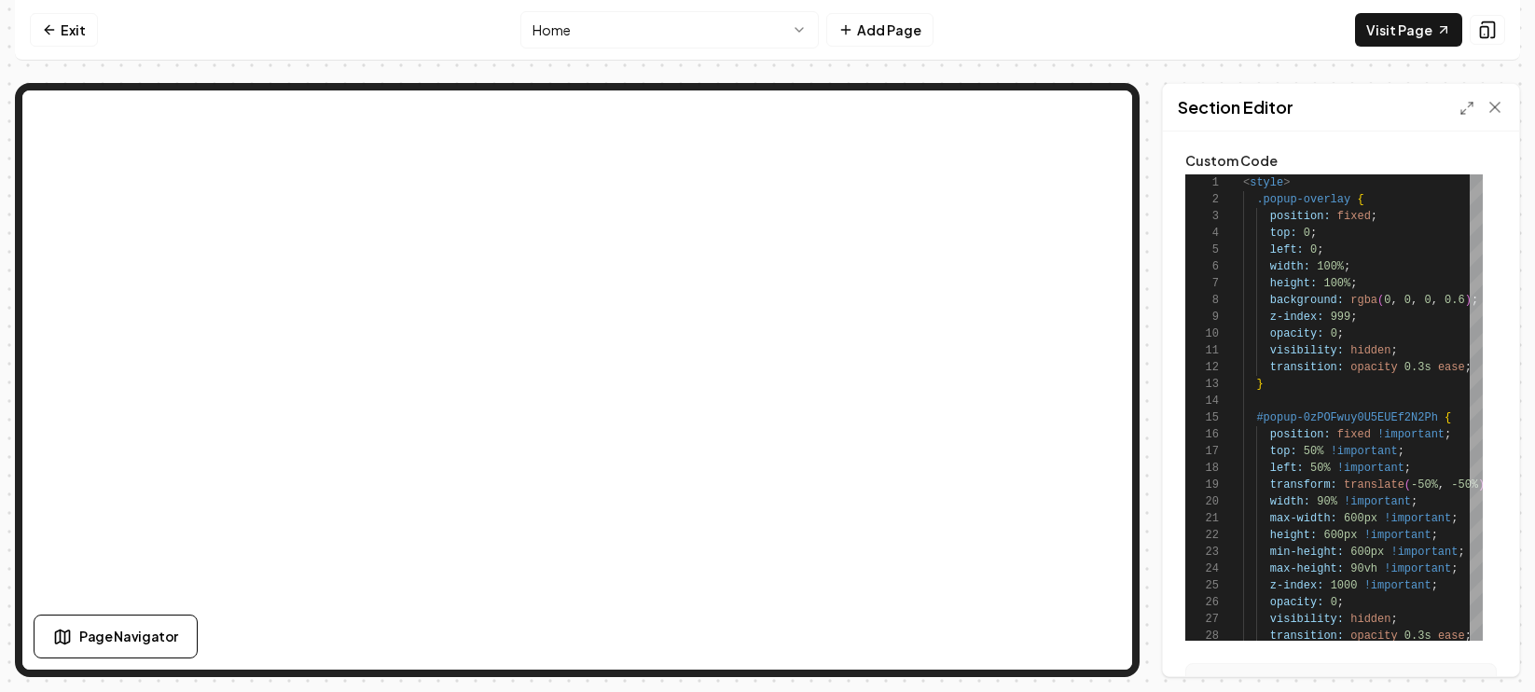
click at [811, 29] on html "Computer Required This feature is only available on a computer. Please switch t…" at bounding box center [767, 346] width 1535 height 692
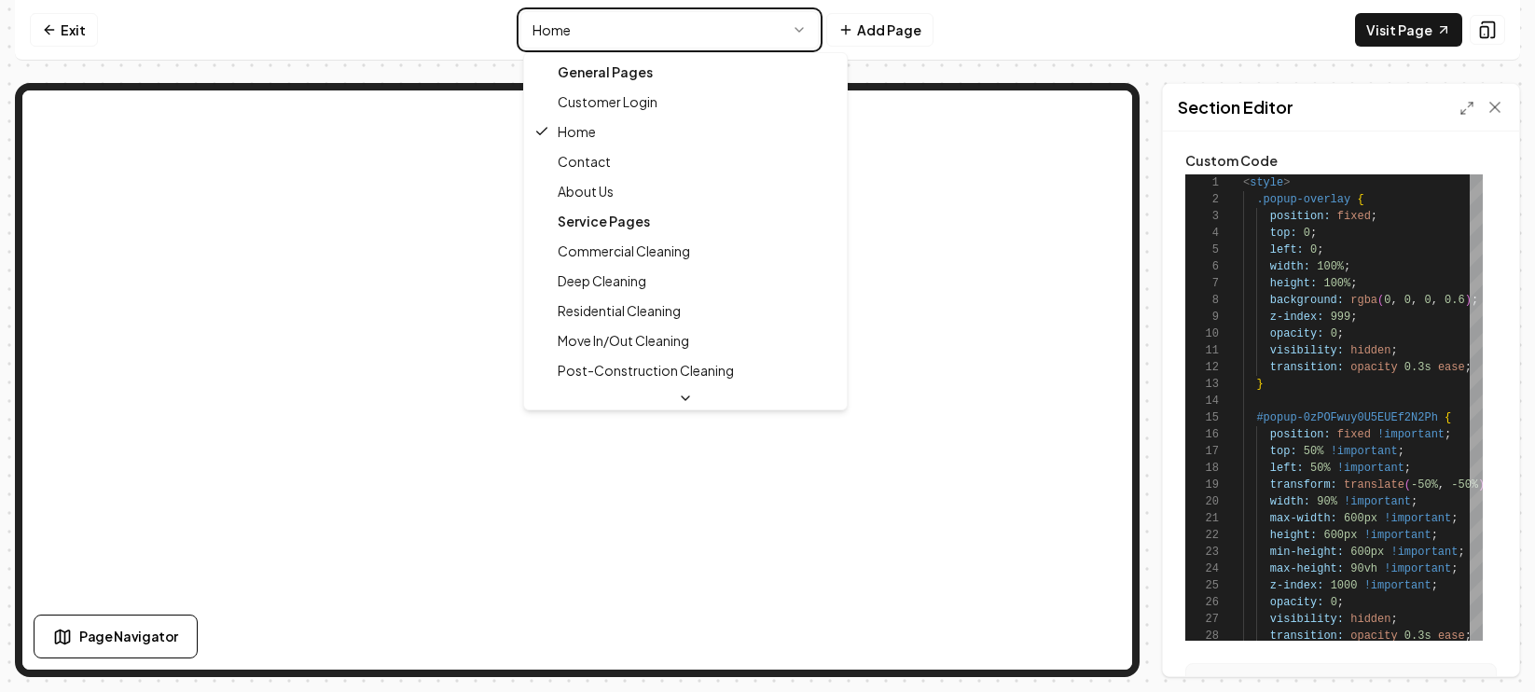
click at [1385, 113] on html "Computer Required This feature is only available on a computer. Please switch t…" at bounding box center [767, 346] width 1535 height 692
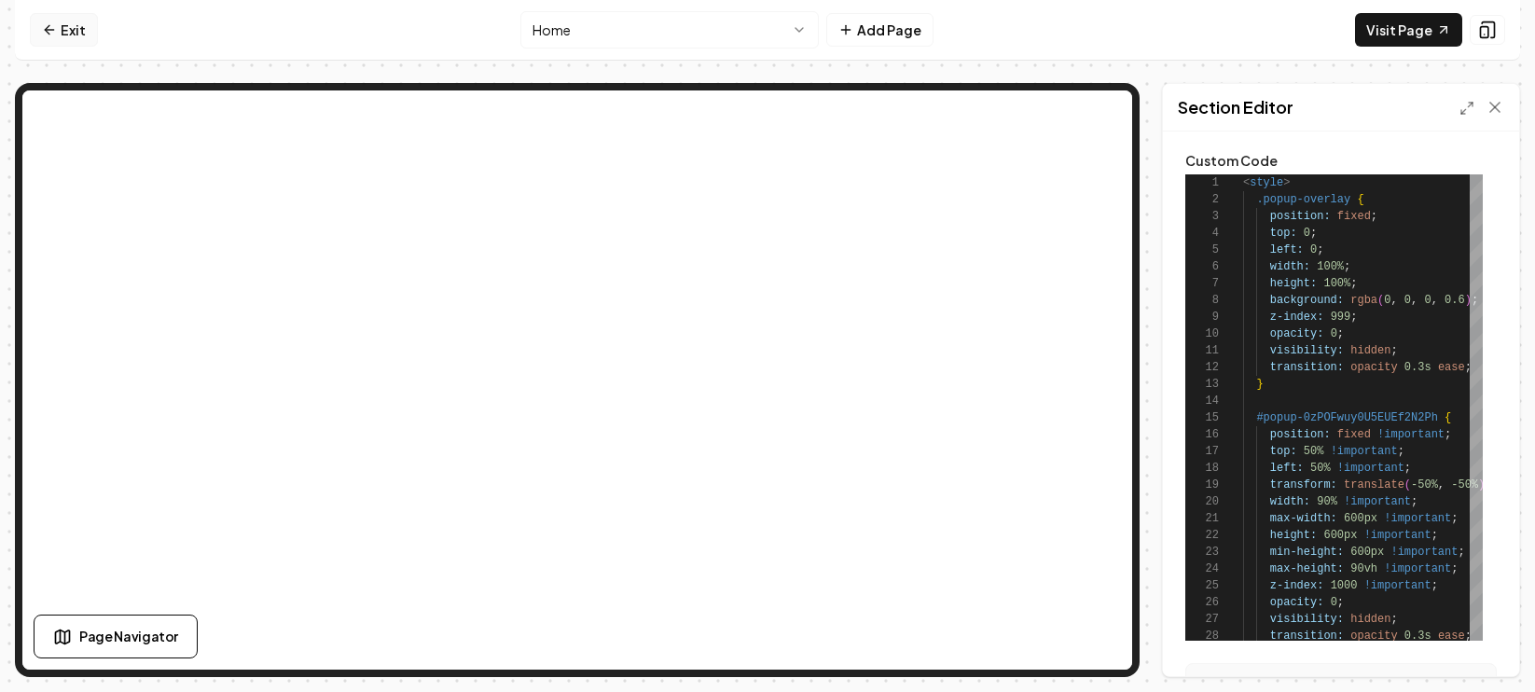
click at [75, 27] on link "Exit" at bounding box center [64, 30] width 68 height 34
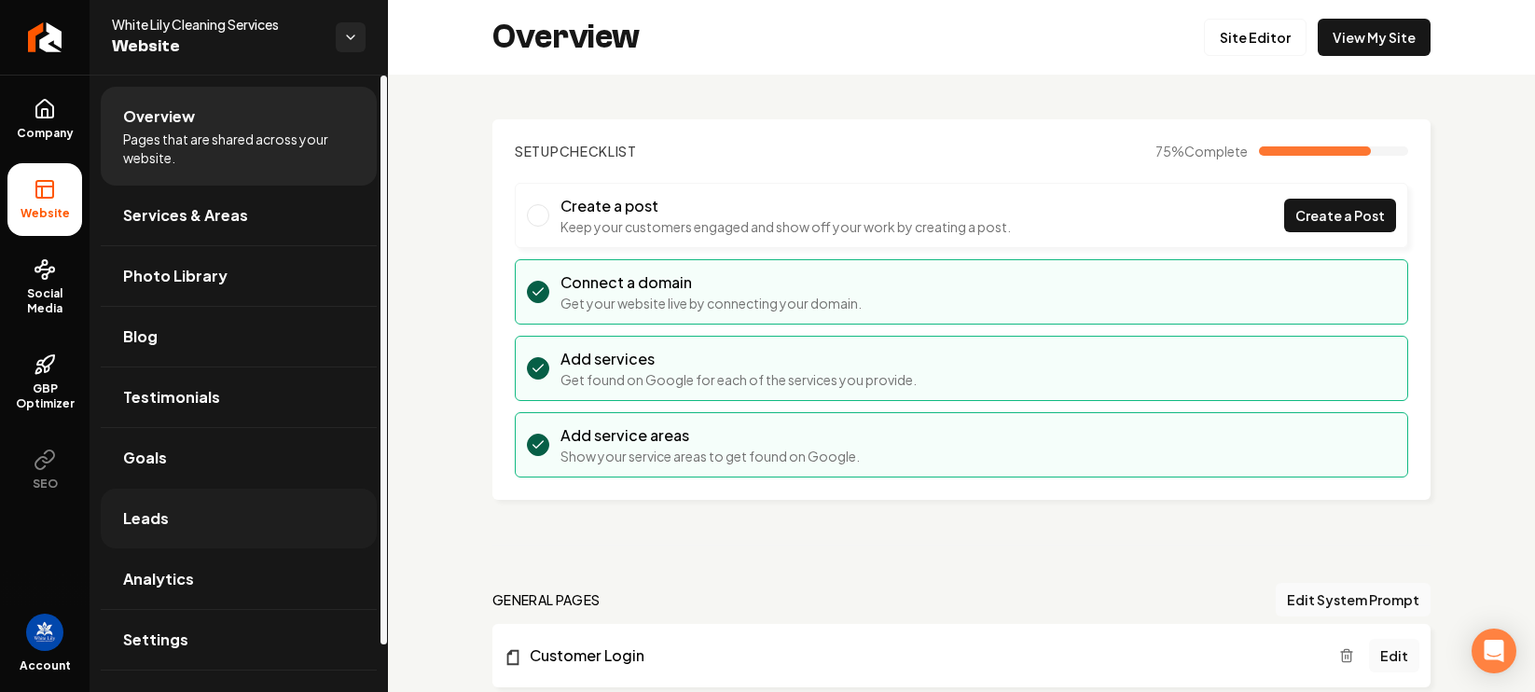
click at [198, 522] on link "Leads" at bounding box center [239, 519] width 276 height 60
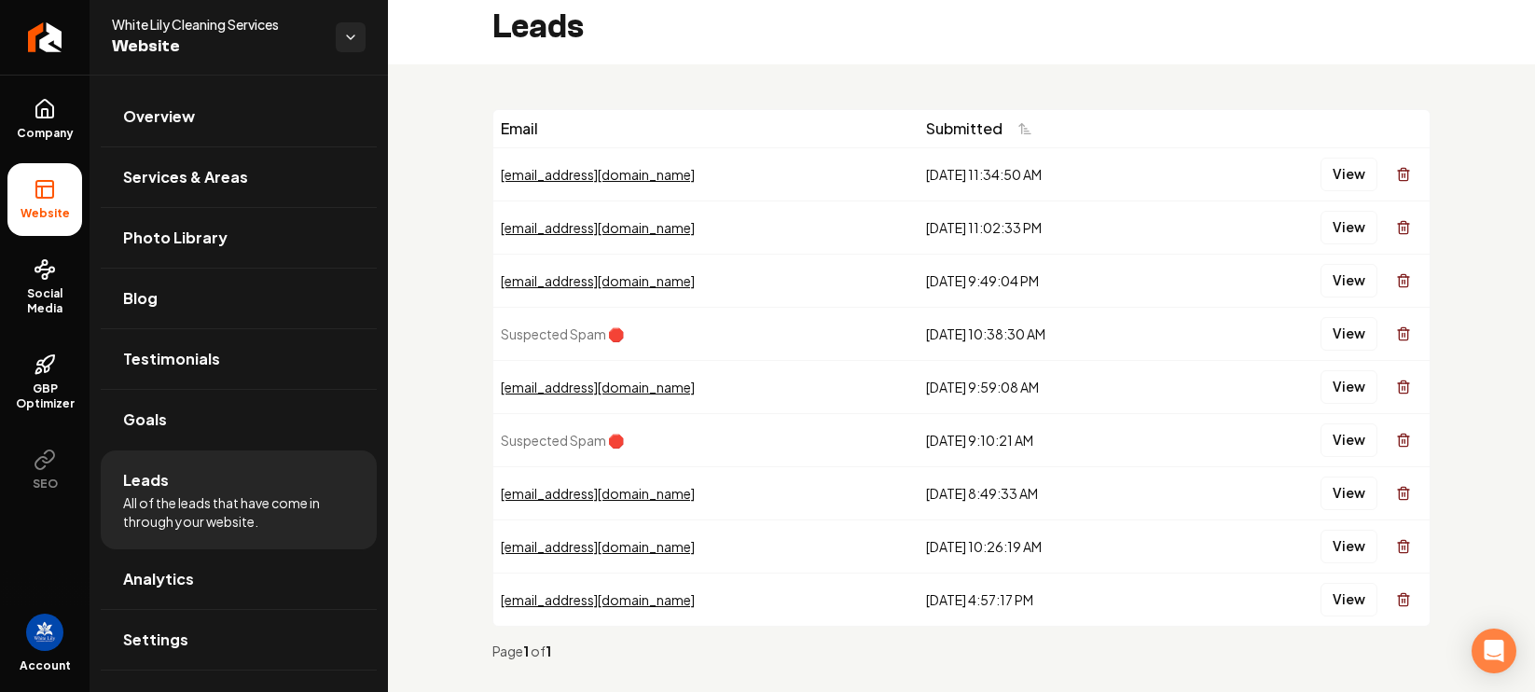
scroll to position [38, 0]
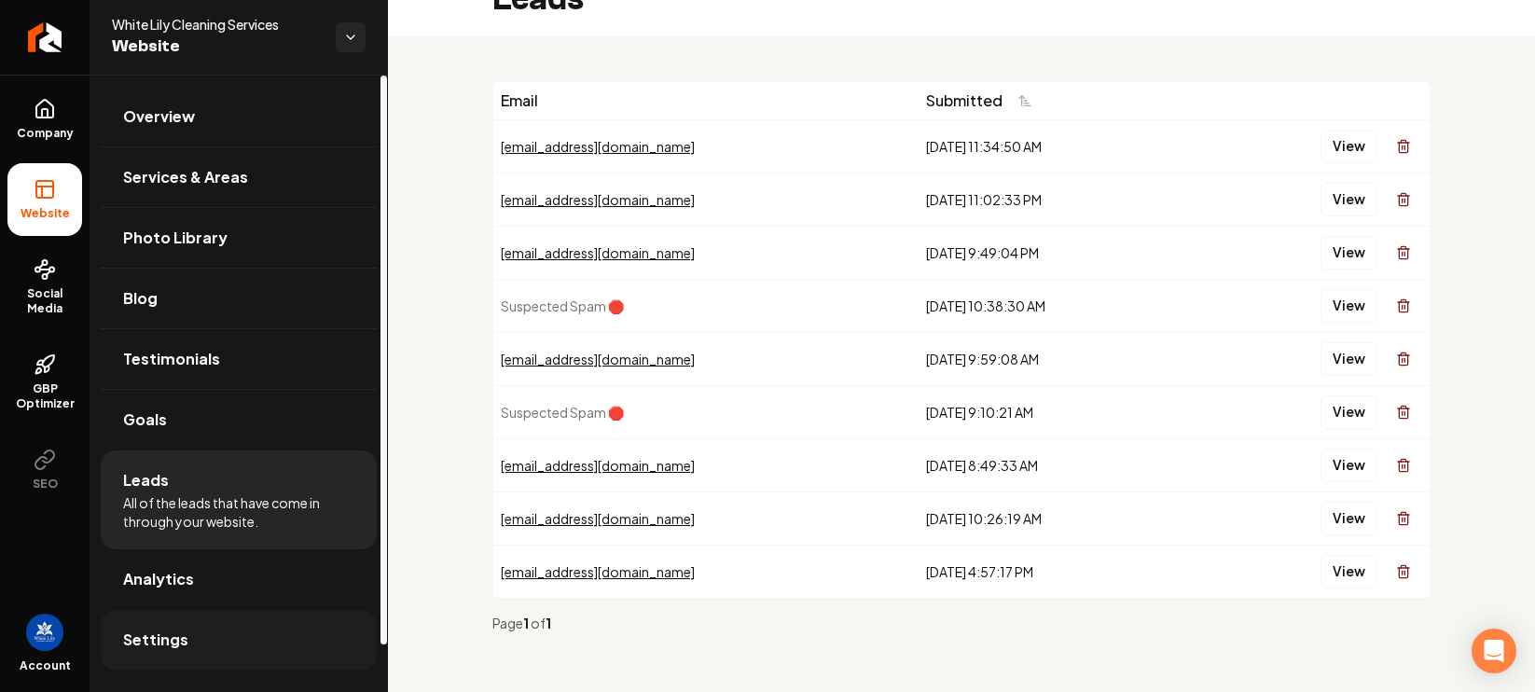
click at [196, 633] on link "Settings" at bounding box center [239, 640] width 276 height 60
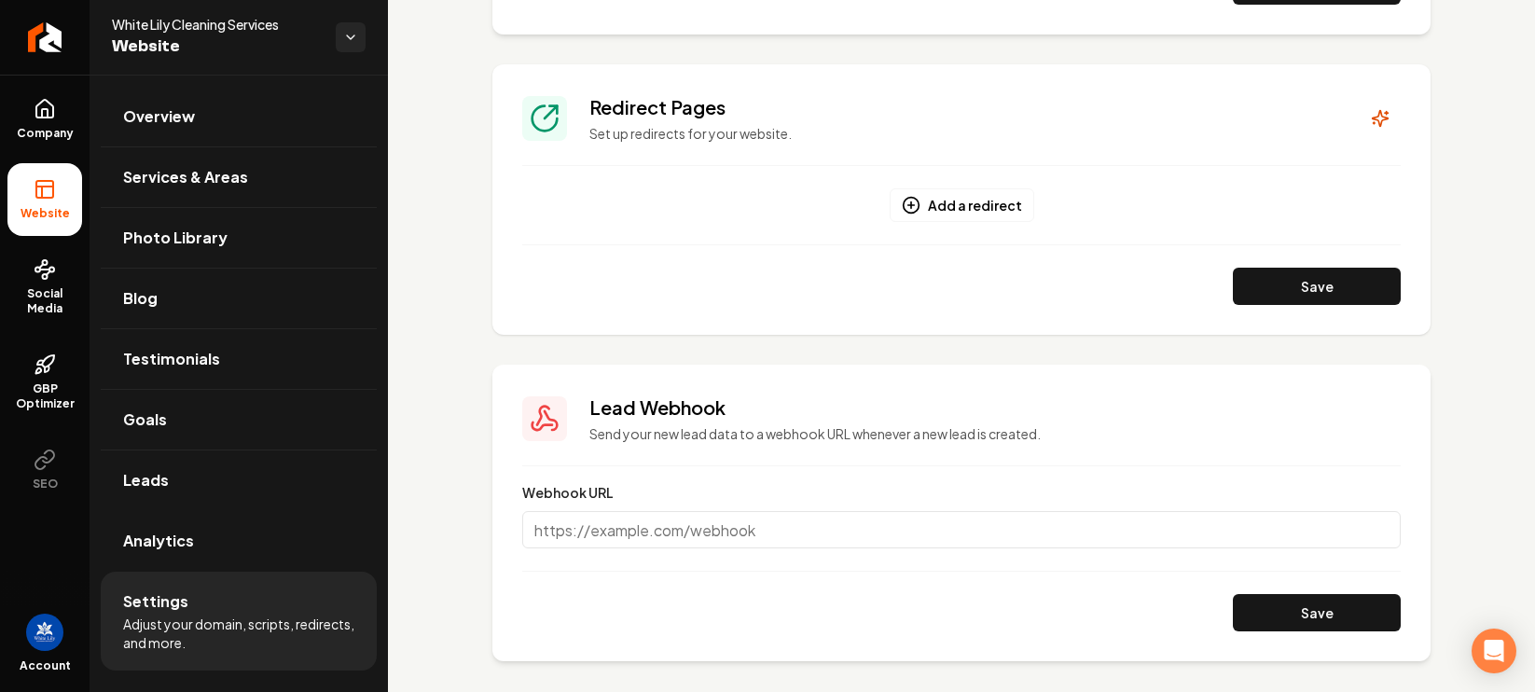
scroll to position [1605, 0]
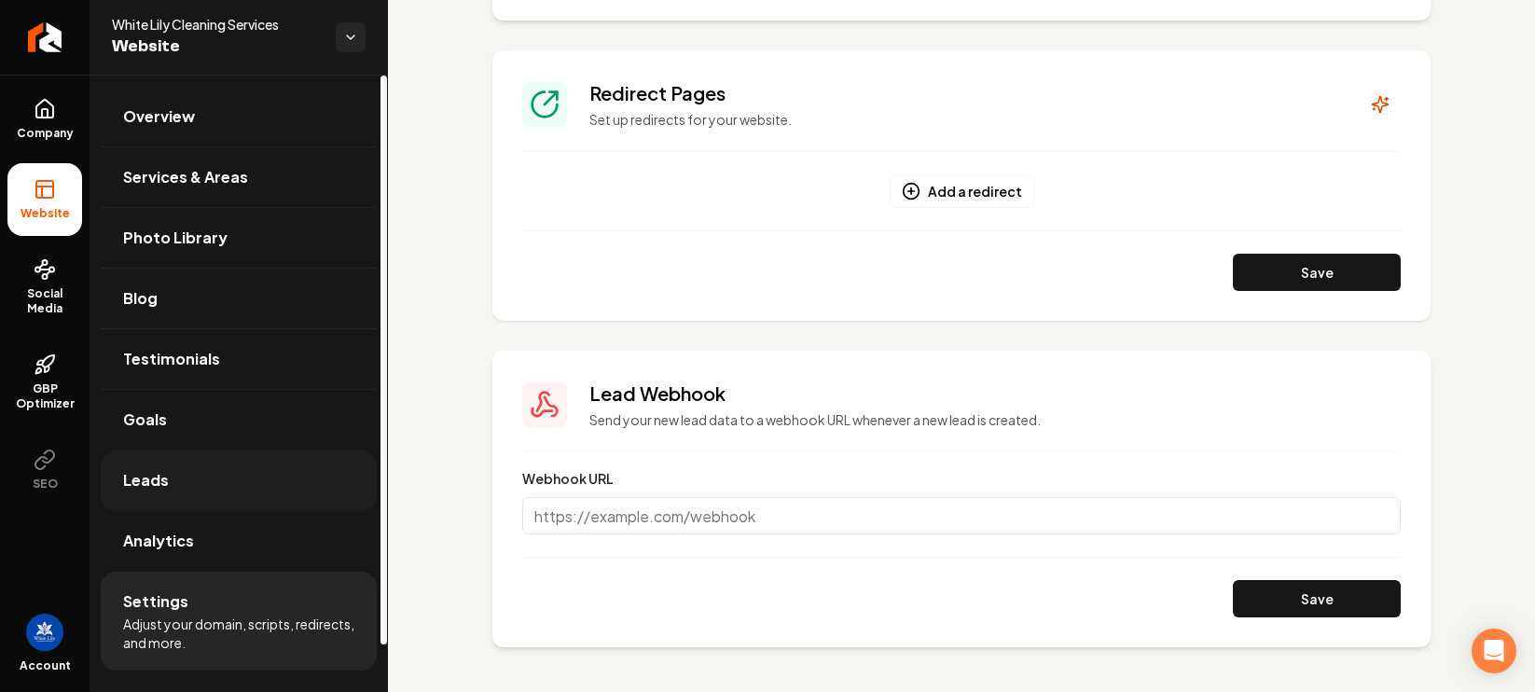
click at [157, 481] on span "Leads" at bounding box center [146, 480] width 46 height 22
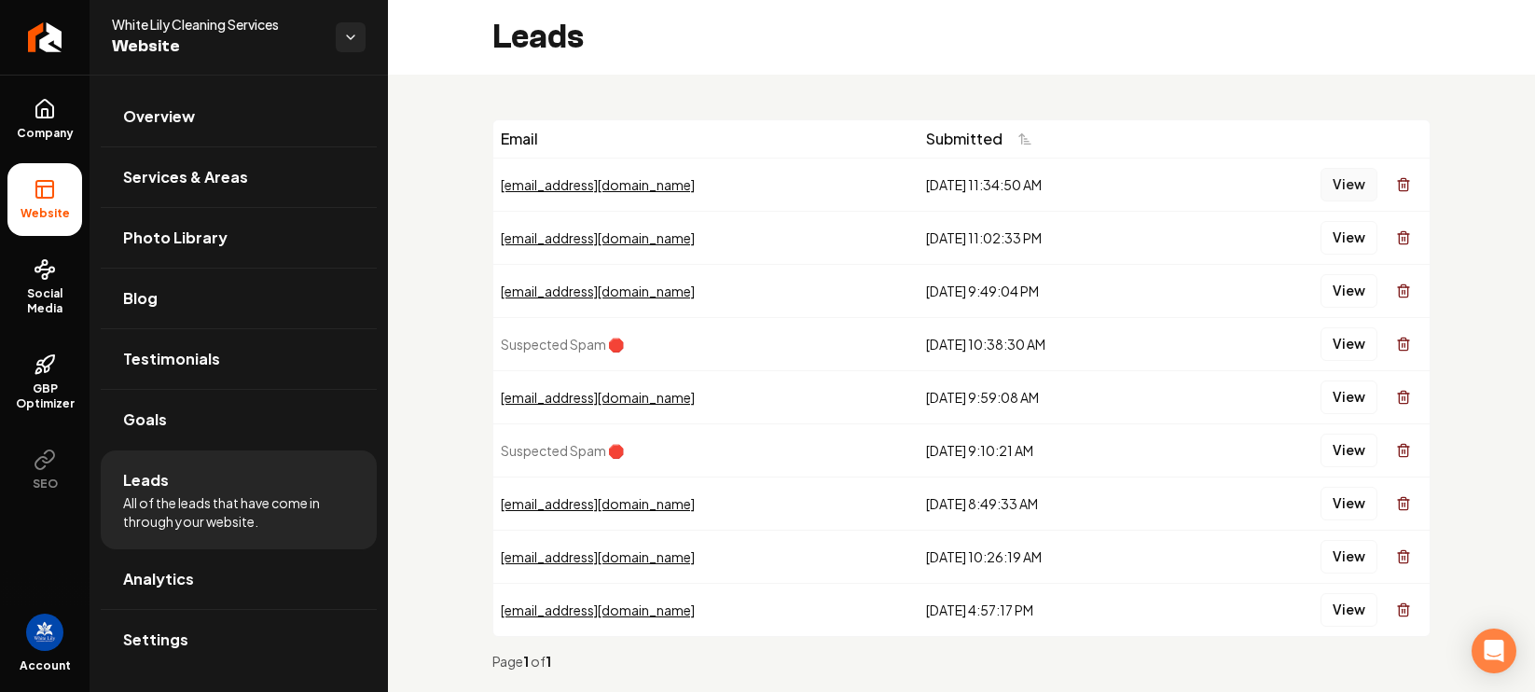
click at [1336, 172] on button "View" at bounding box center [1348, 185] width 57 height 34
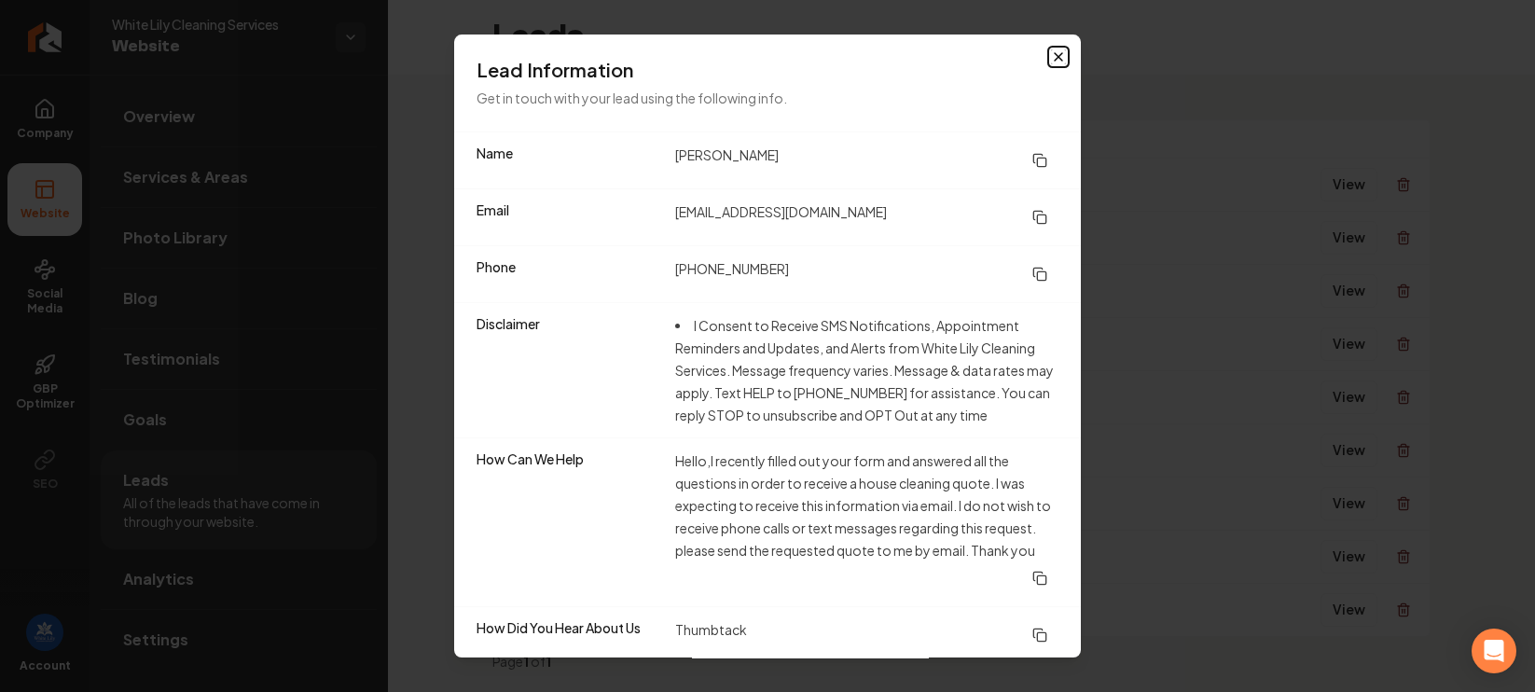
click at [1051, 56] on icon "button" at bounding box center [1058, 56] width 15 height 15
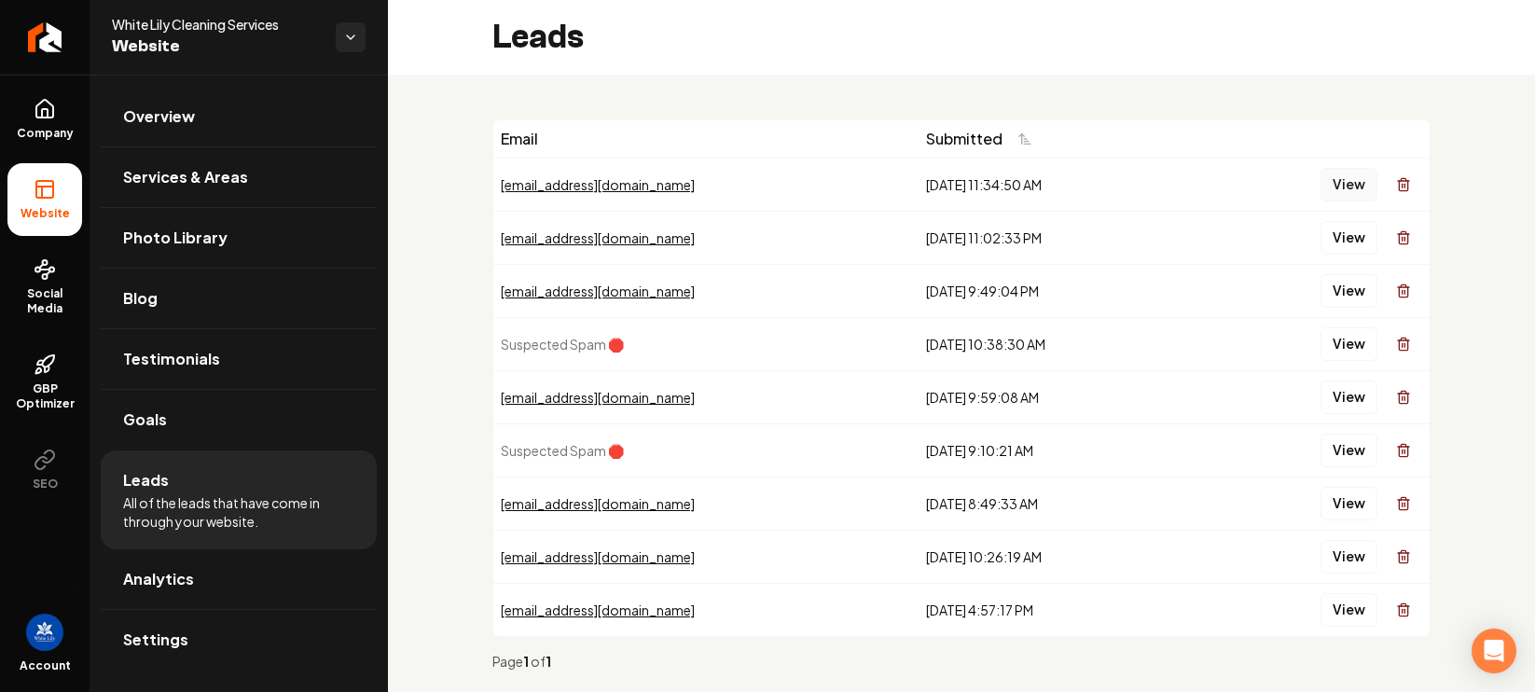
click at [1329, 187] on button "View" at bounding box center [1348, 185] width 57 height 34
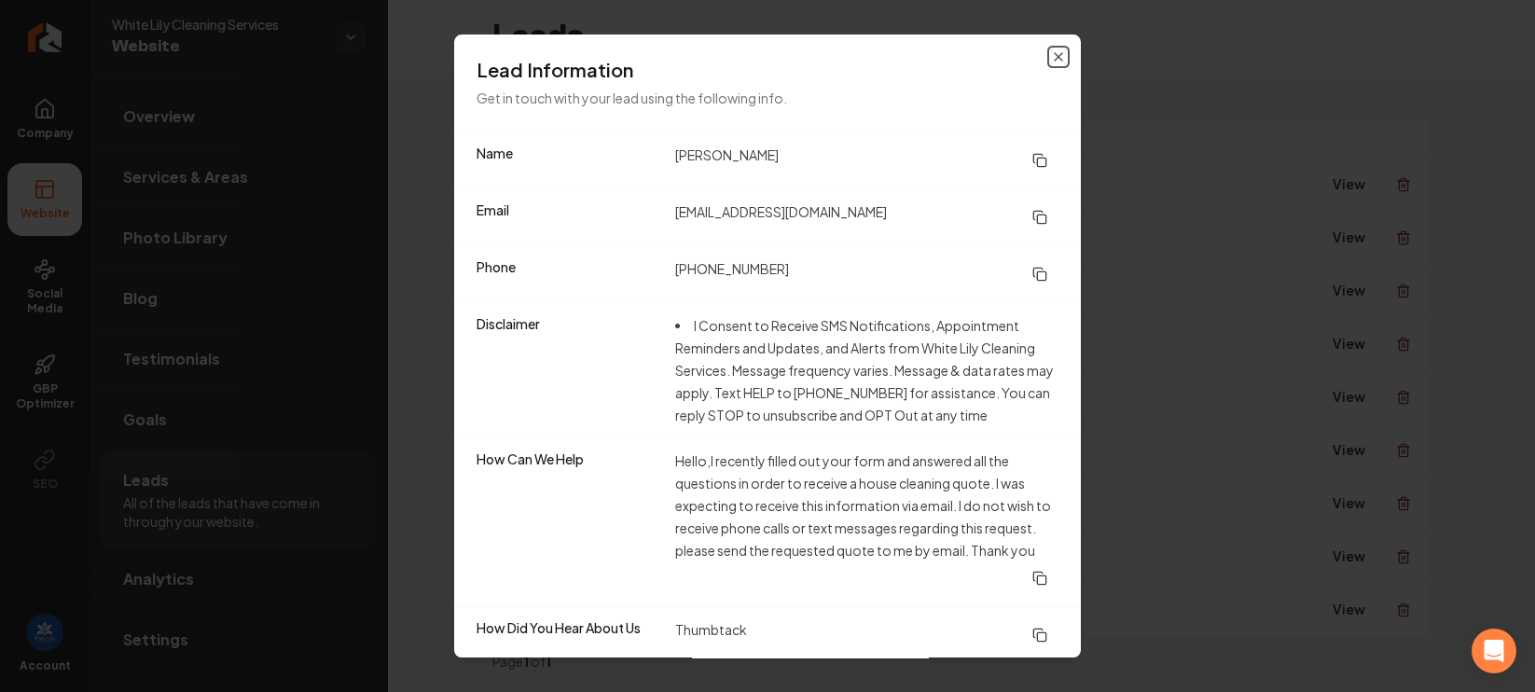
drag, startPoint x: 1039, startPoint y: 57, endPoint x: 1089, endPoint y: 76, distance: 54.0
click at [1051, 58] on icon "button" at bounding box center [1058, 56] width 15 height 15
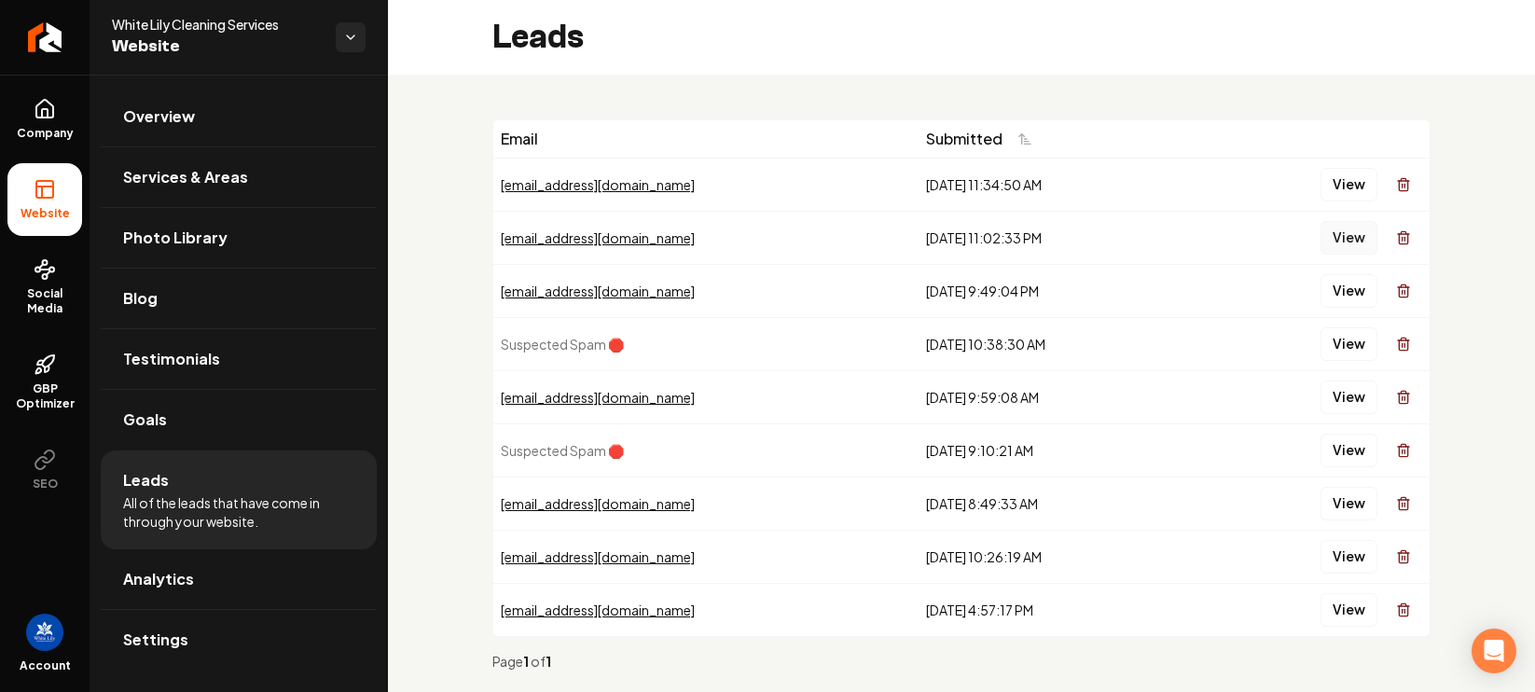
click at [1320, 239] on button "View" at bounding box center [1348, 238] width 57 height 34
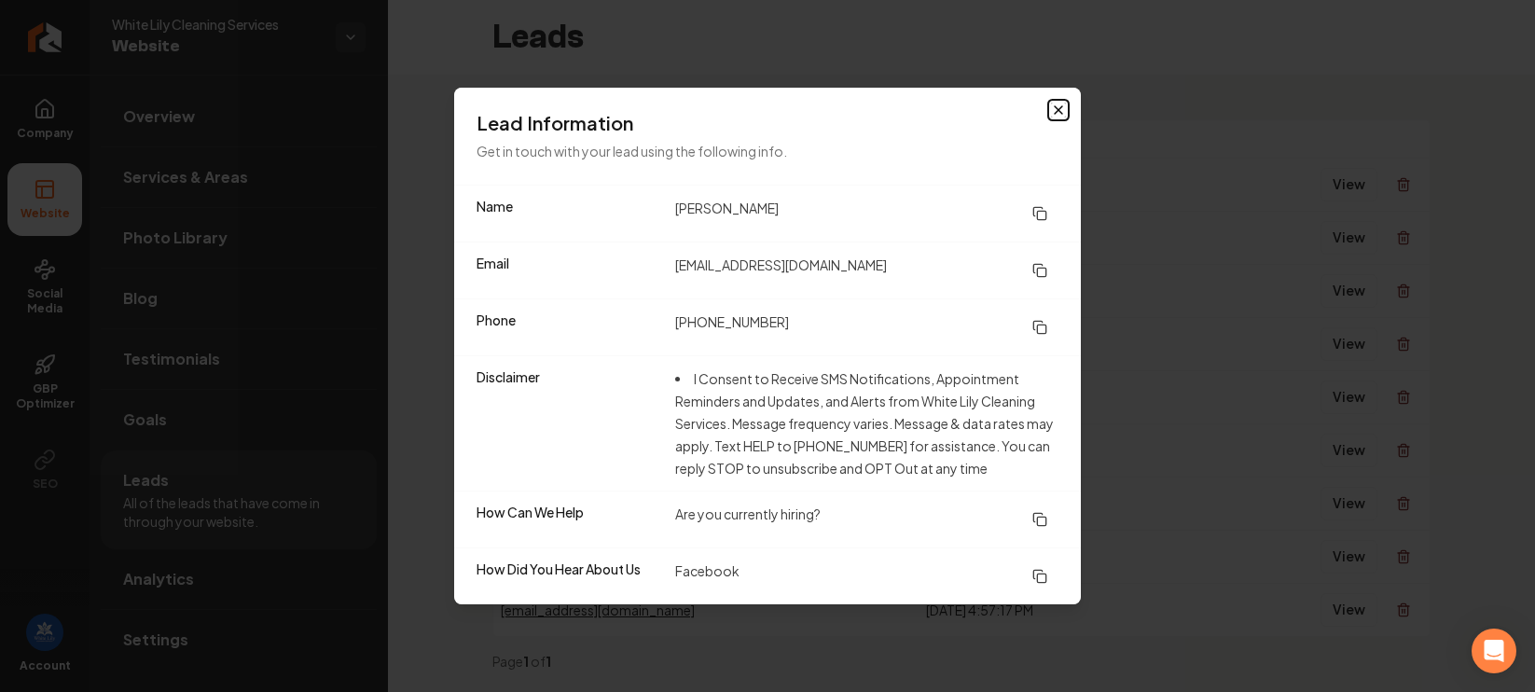
click at [1062, 107] on icon "button" at bounding box center [1058, 110] width 15 height 15
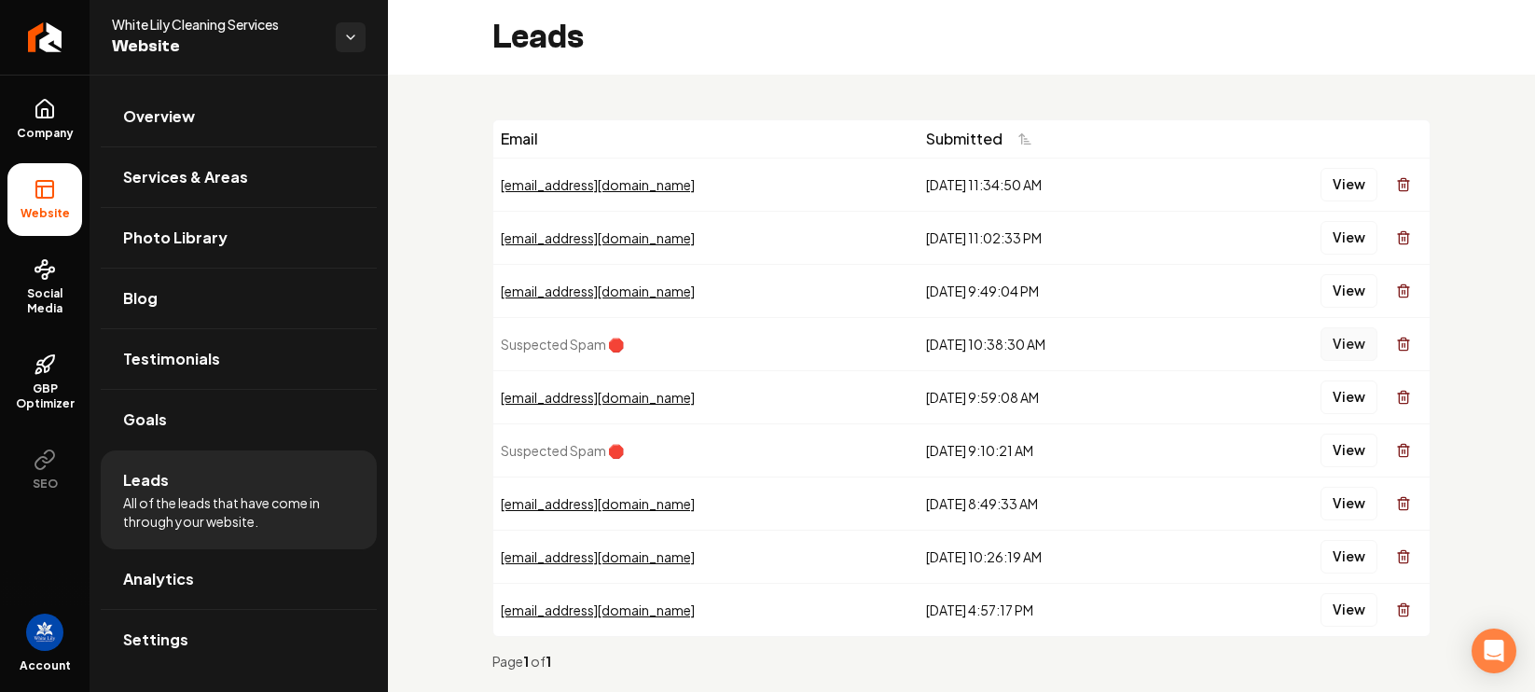
click at [1332, 348] on button "View" at bounding box center [1348, 344] width 57 height 34
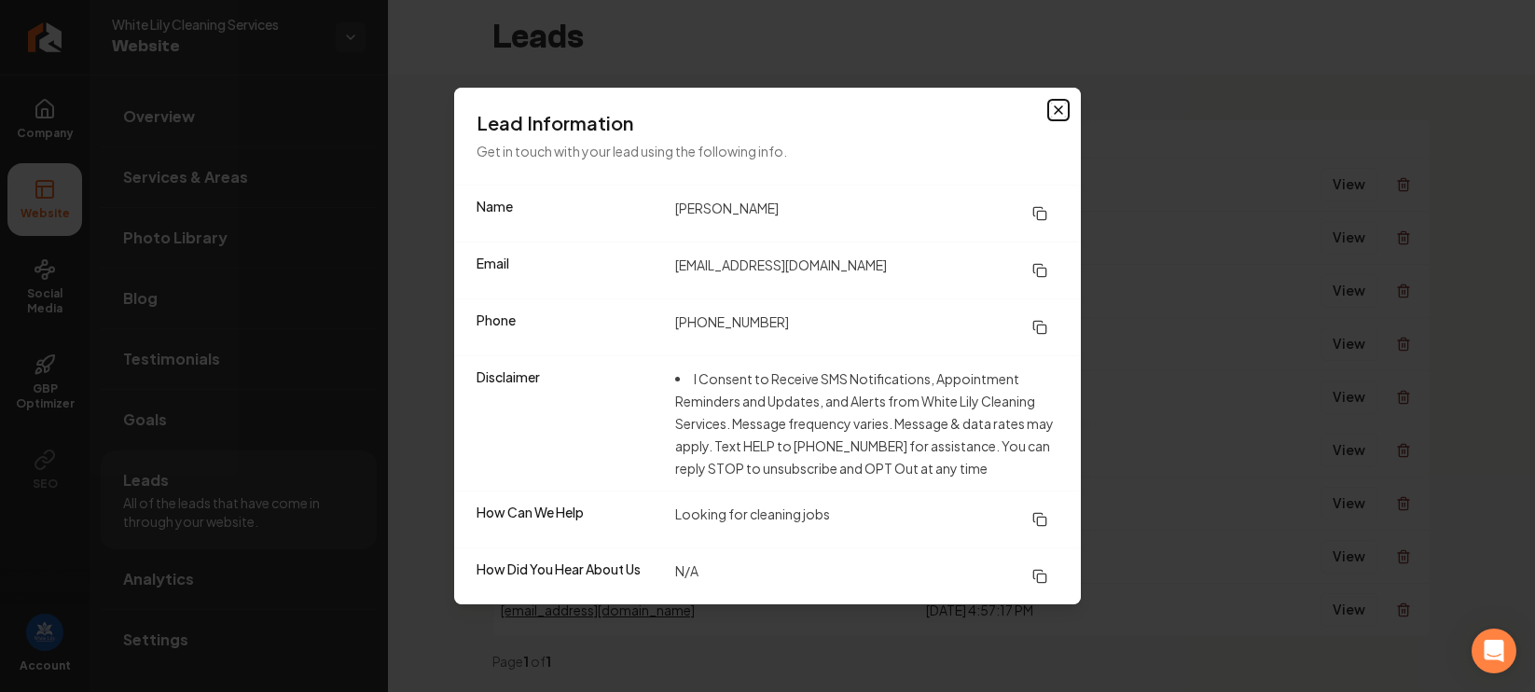
click at [1061, 109] on icon "button" at bounding box center [1058, 110] width 15 height 15
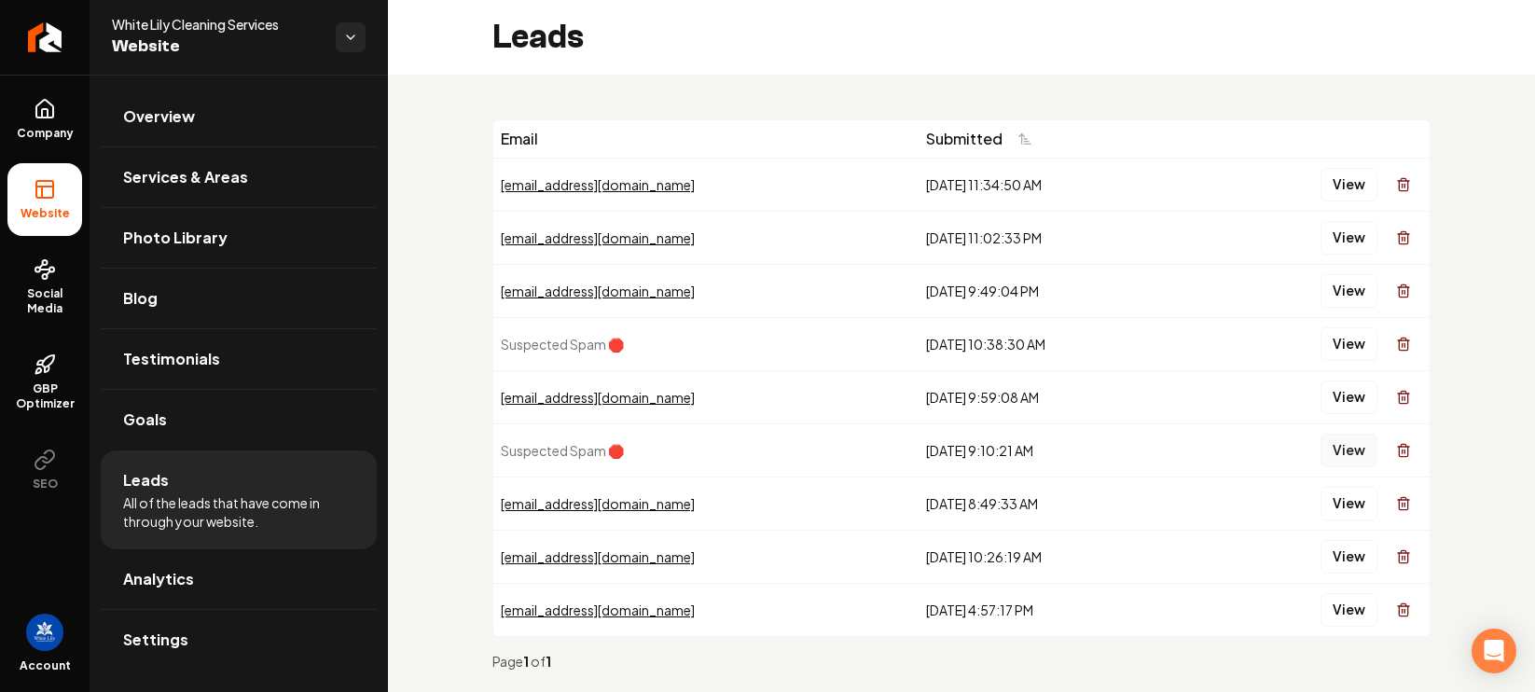
click at [1333, 456] on button "View" at bounding box center [1348, 451] width 57 height 34
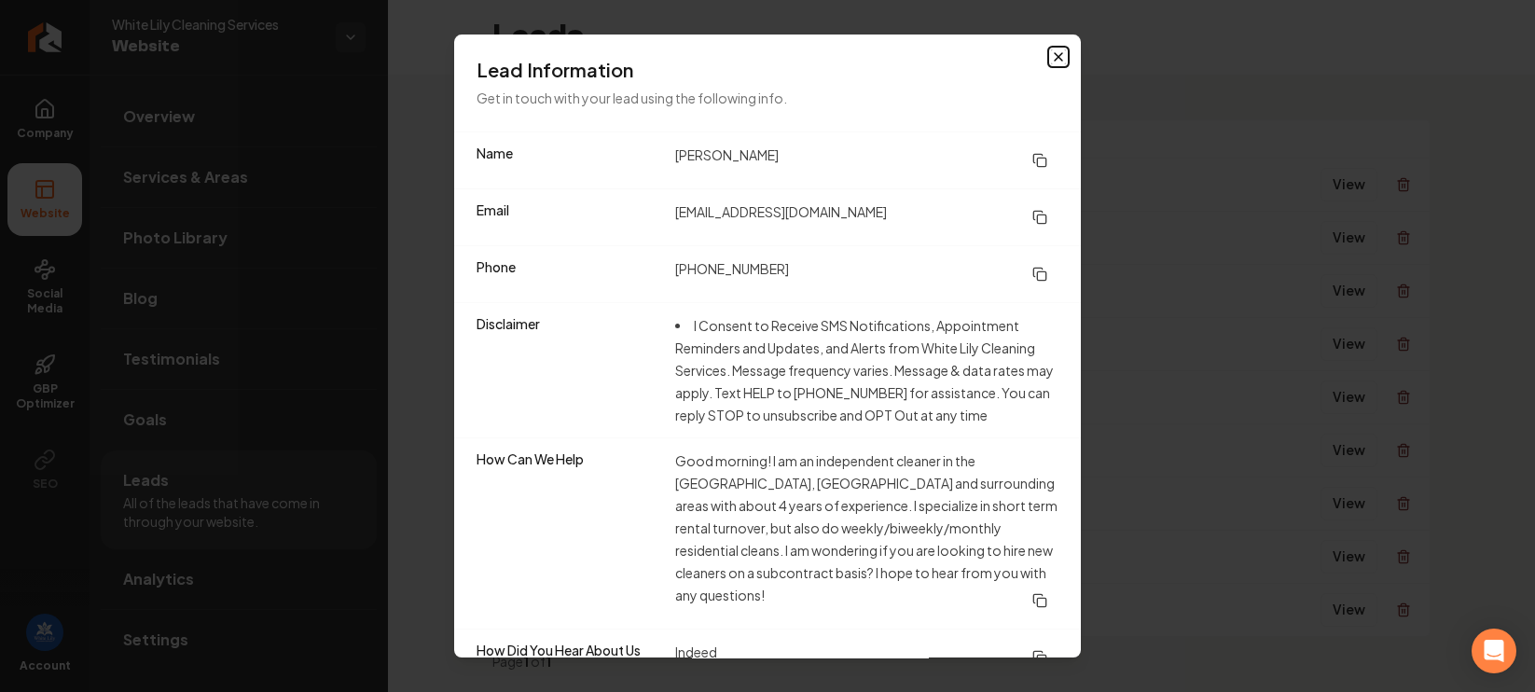
click at [1051, 59] on icon "button" at bounding box center [1058, 56] width 15 height 15
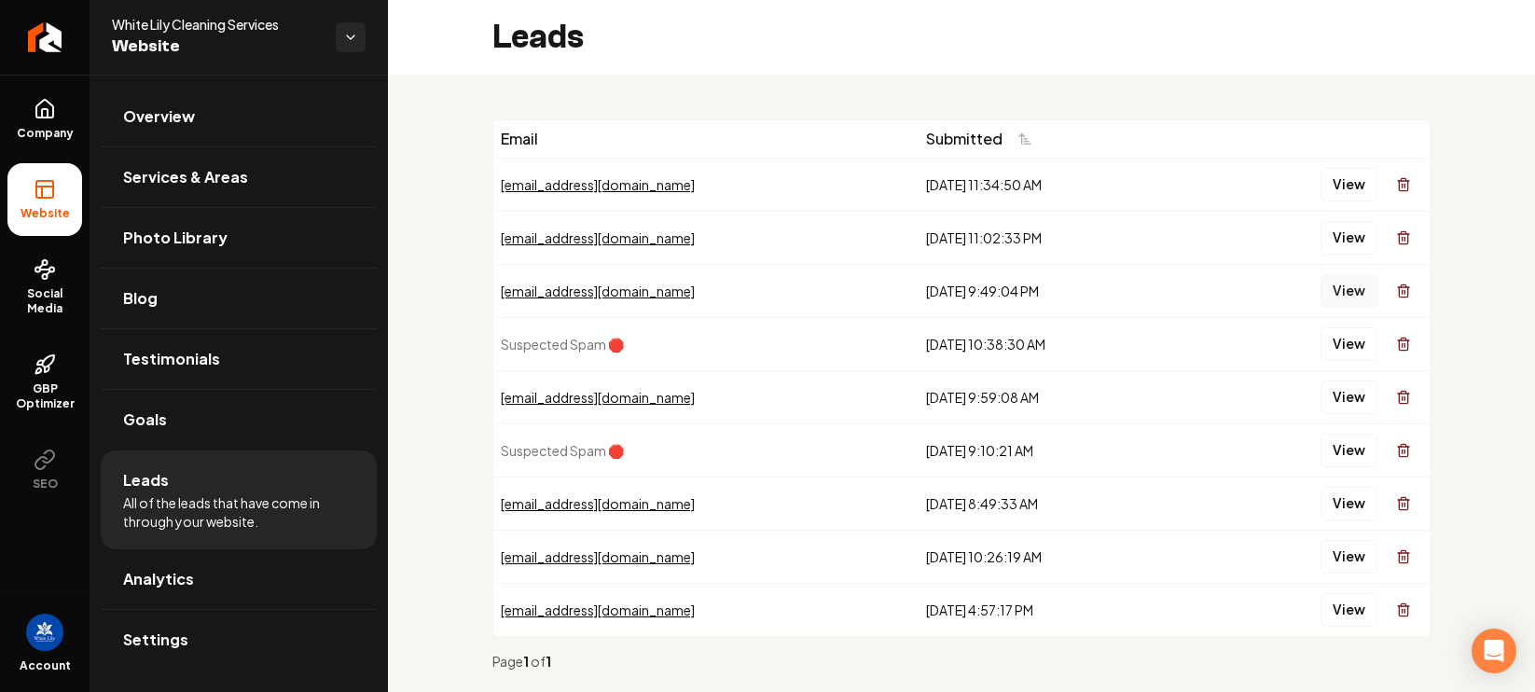
click at [1332, 299] on button "View" at bounding box center [1348, 291] width 57 height 34
